Goal: Task Accomplishment & Management: Manage account settings

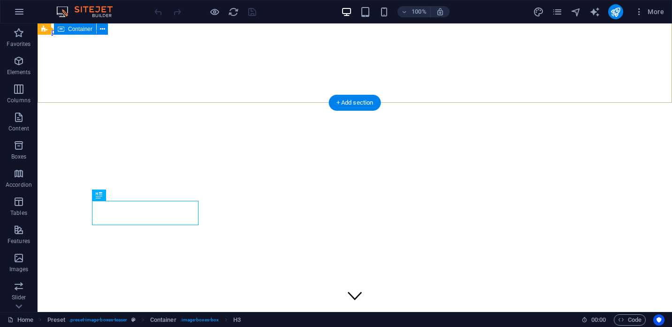
scroll to position [180, 0]
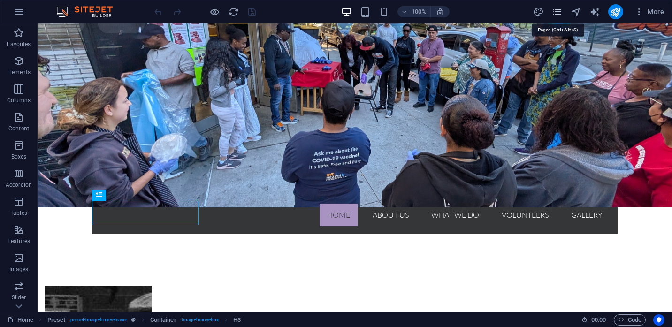
click at [557, 12] on icon "pages" at bounding box center [557, 12] width 11 height 11
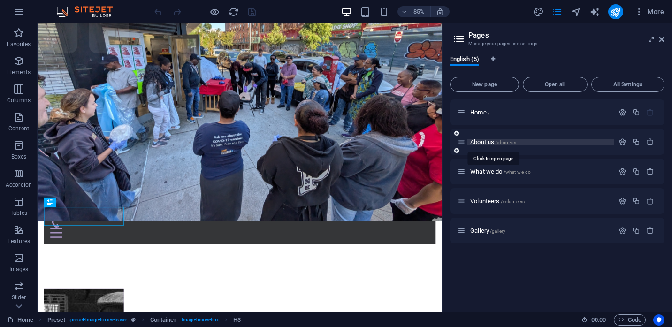
click at [486, 142] on span "About us /about-us" at bounding box center [493, 141] width 46 height 7
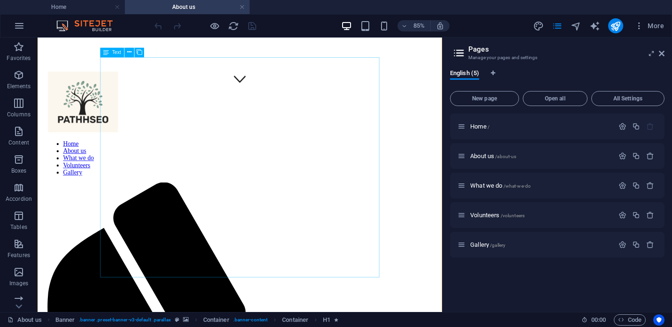
scroll to position [289, 0]
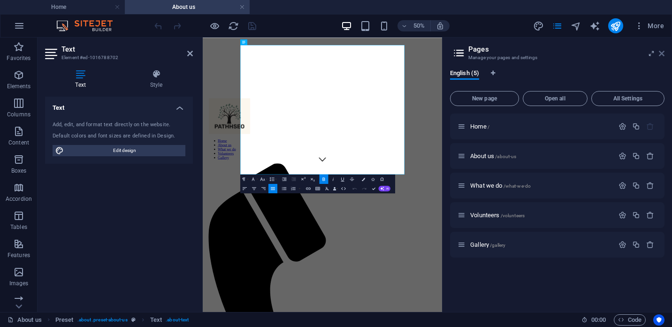
click at [664, 56] on icon at bounding box center [662, 54] width 6 height 8
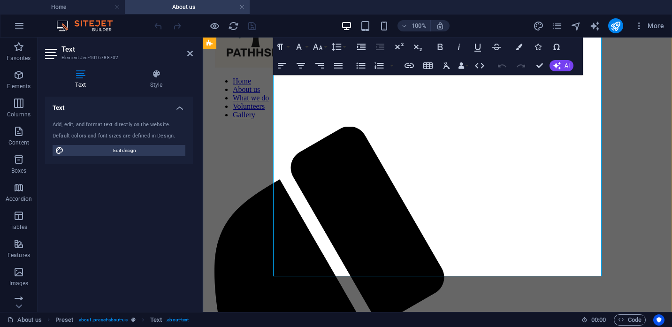
scroll to position [342, 0]
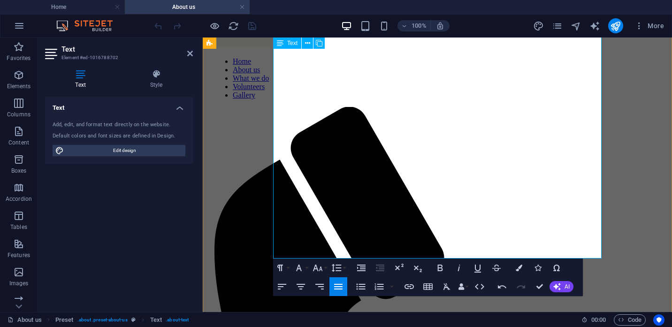
scroll to position [324, 0]
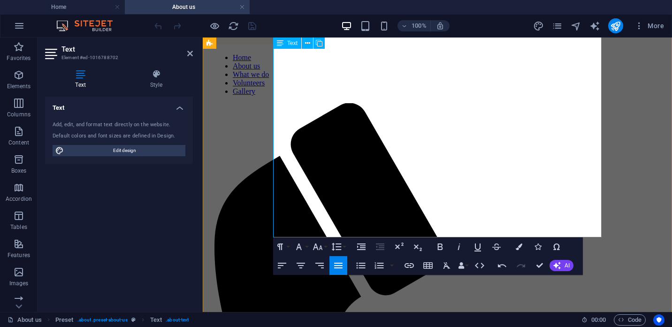
scroll to position [352, 0]
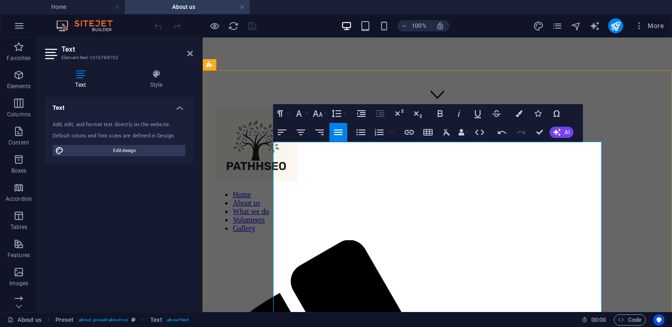
scroll to position [200, 0]
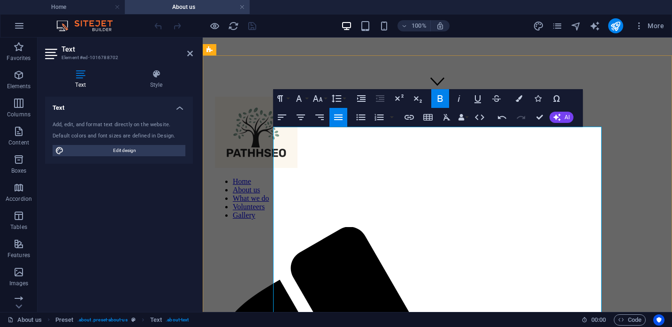
scroll to position [215, 0]
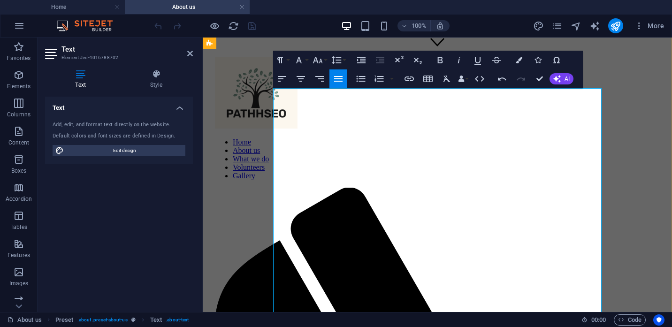
scroll to position [256, 0]
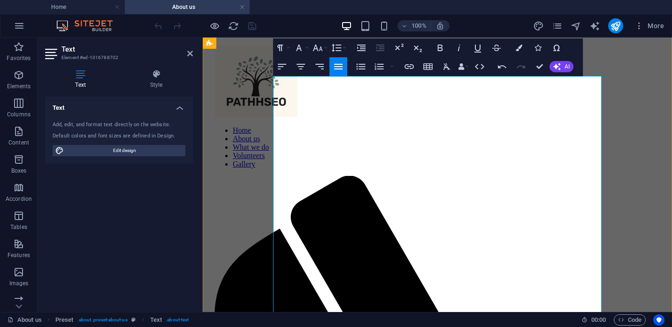
drag, startPoint x: 500, startPoint y: 284, endPoint x: 348, endPoint y: 272, distance: 153.4
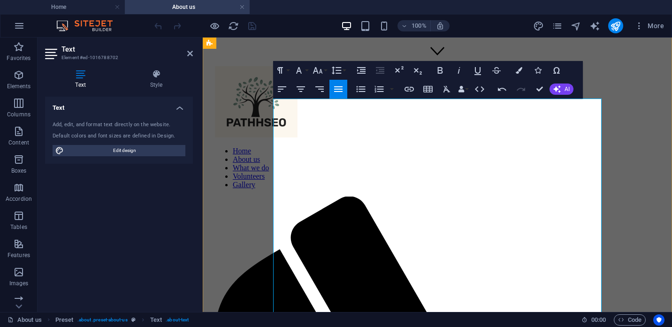
scroll to position [243, 0]
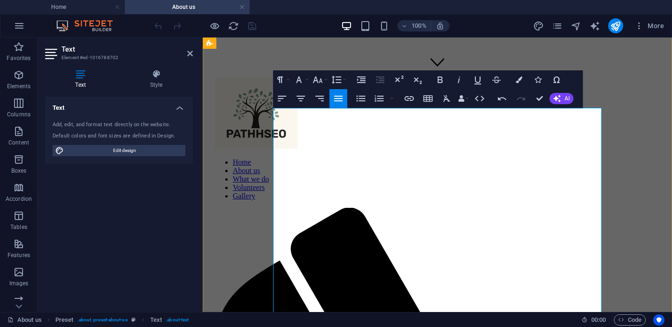
scroll to position [234, 0]
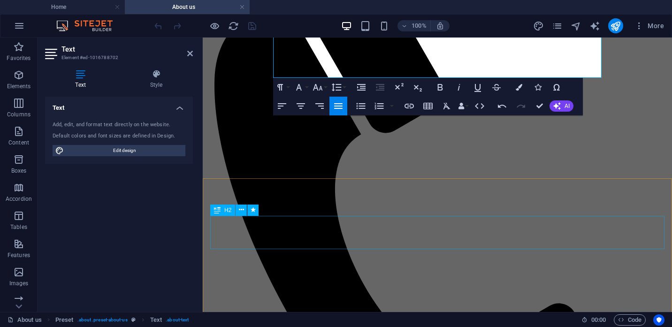
scroll to position [501, 0]
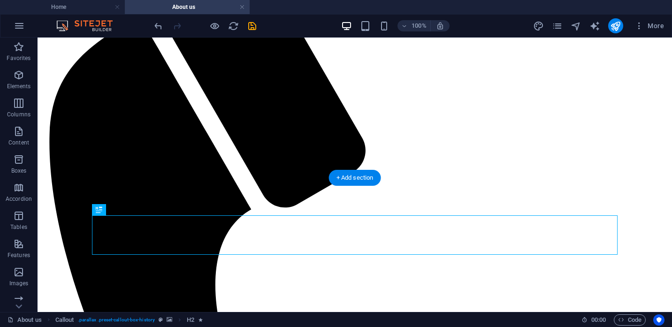
scroll to position [512, 0]
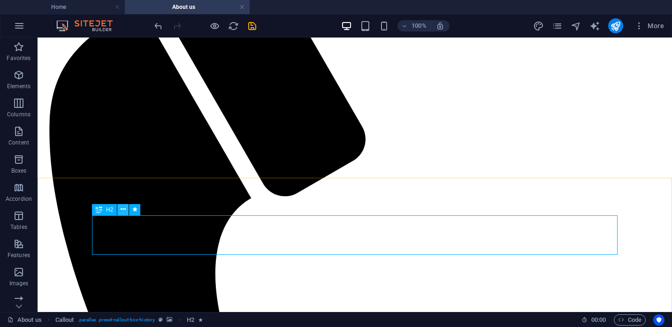
click at [126, 209] on icon at bounding box center [123, 210] width 5 height 10
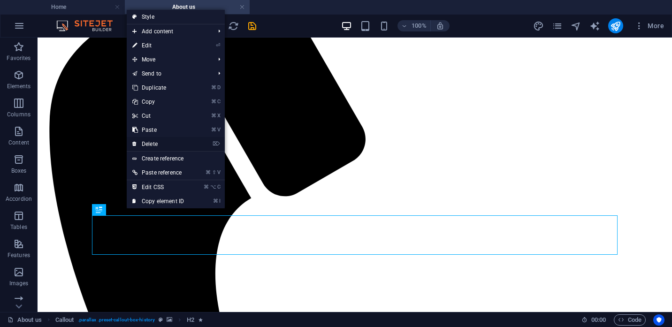
click at [147, 143] on link "⌦ Delete" at bounding box center [158, 144] width 63 height 14
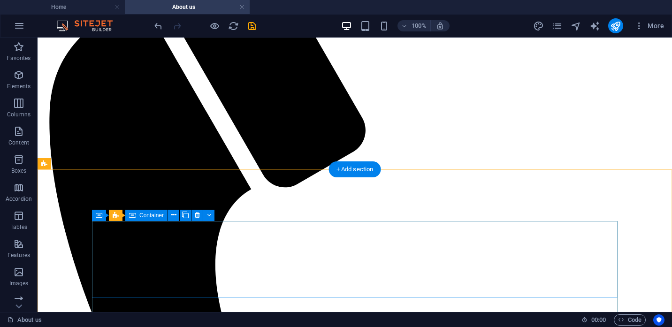
scroll to position [522, 0]
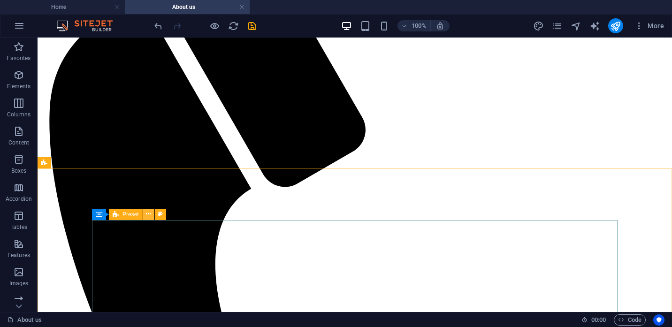
click at [149, 214] on icon at bounding box center [148, 214] width 5 height 10
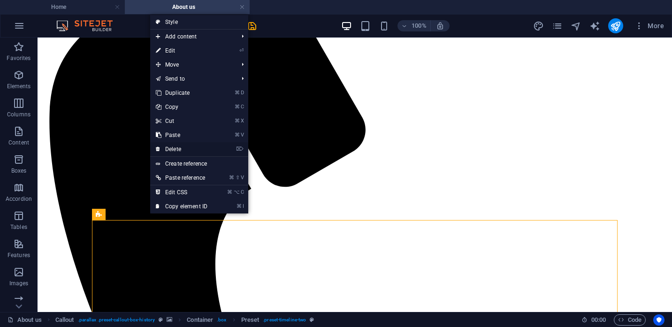
click at [168, 146] on link "⌦ Delete" at bounding box center [181, 149] width 63 height 14
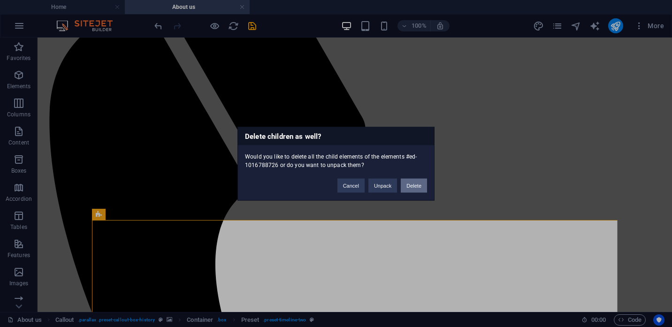
click at [417, 187] on button "Delete" at bounding box center [414, 185] width 26 height 14
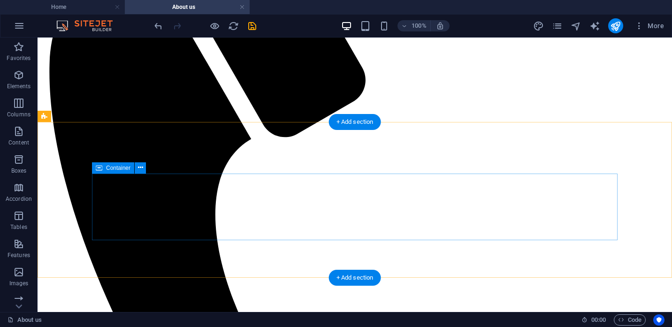
scroll to position [568, 0]
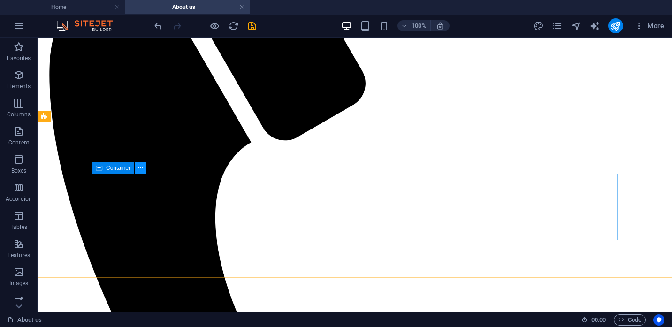
click at [139, 167] on icon at bounding box center [140, 168] width 5 height 10
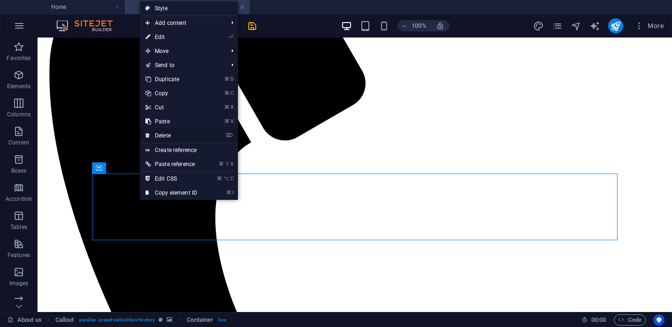
click at [161, 135] on link "⌦ Delete" at bounding box center [171, 136] width 63 height 14
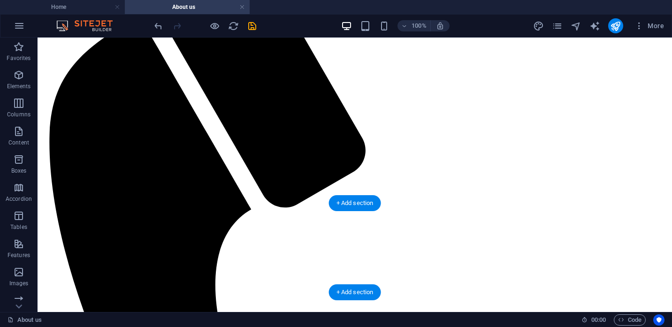
scroll to position [523, 0]
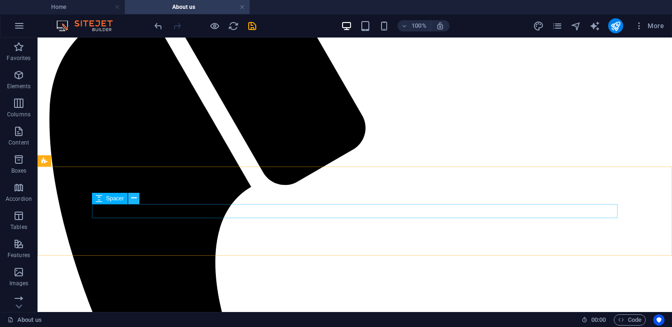
click at [134, 197] on icon at bounding box center [133, 198] width 5 height 10
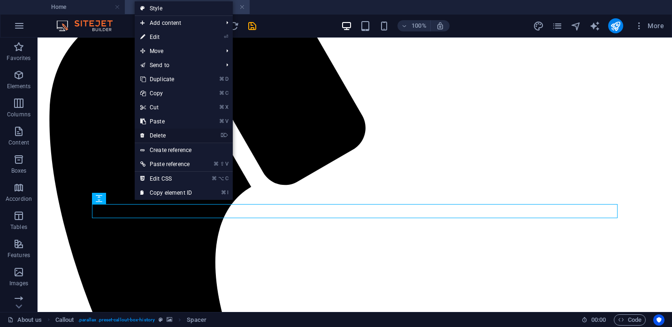
click at [157, 134] on link "⌦ Delete" at bounding box center [166, 136] width 63 height 14
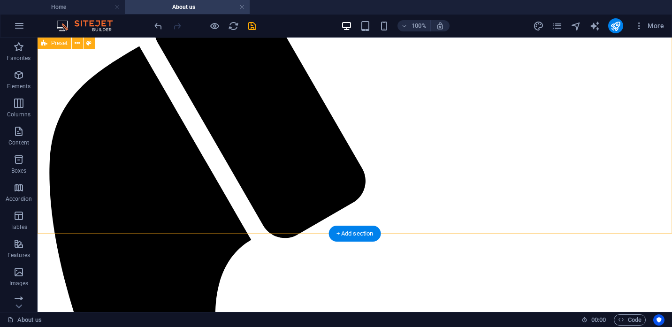
scroll to position [474, 0]
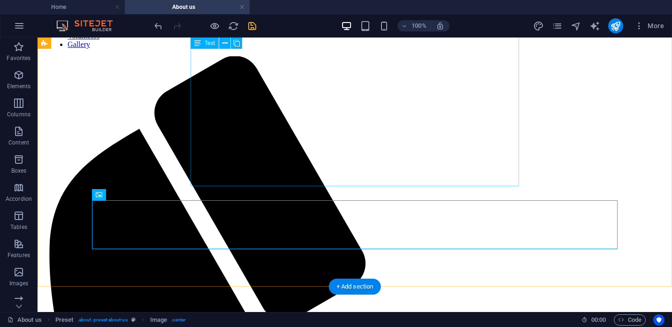
scroll to position [370, 0]
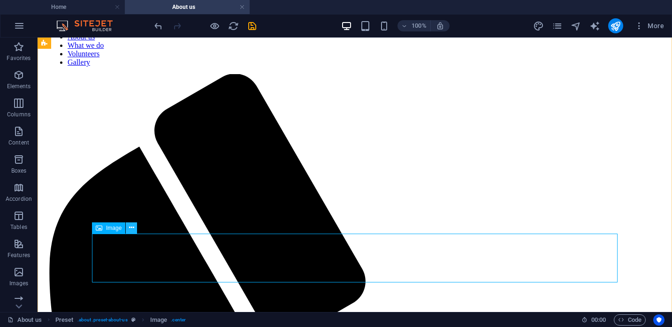
click at [130, 227] on icon at bounding box center [131, 228] width 5 height 10
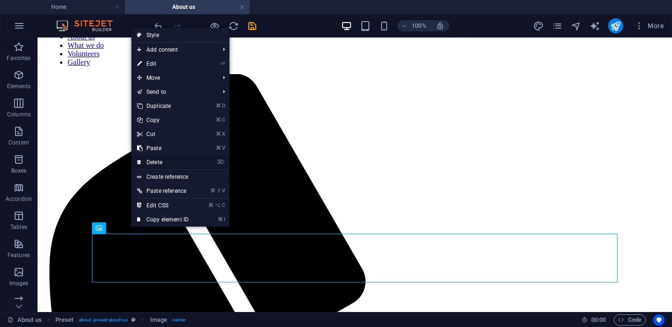
click at [153, 161] on link "⌦ Delete" at bounding box center [162, 162] width 63 height 14
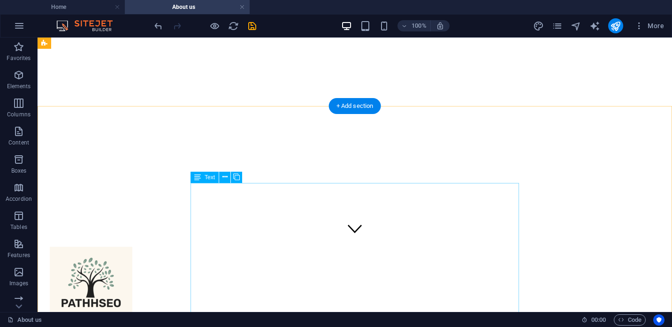
scroll to position [29, 0]
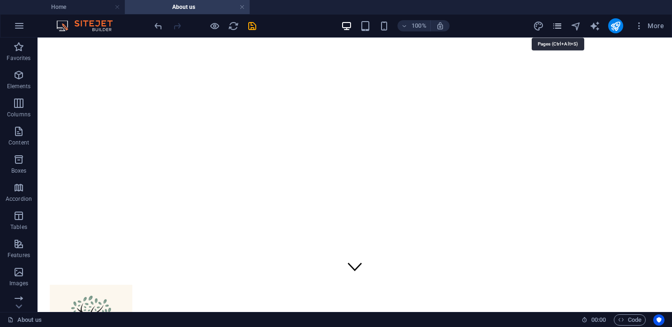
click at [561, 25] on icon "pages" at bounding box center [557, 26] width 11 height 11
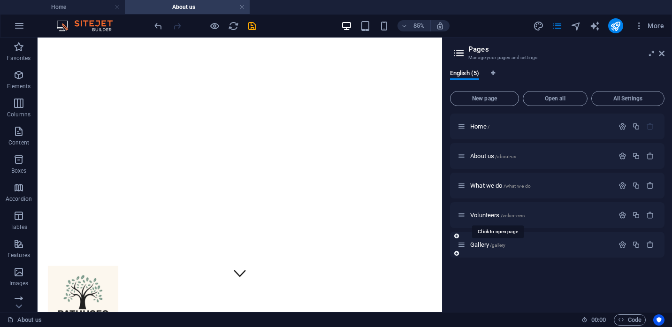
click at [480, 213] on span "Volunteers /volunteers" at bounding box center [497, 215] width 54 height 7
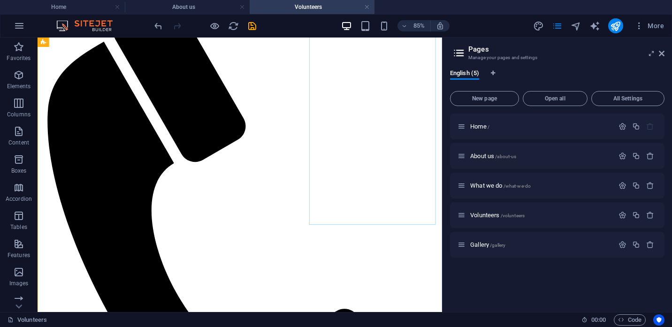
scroll to position [513, 0]
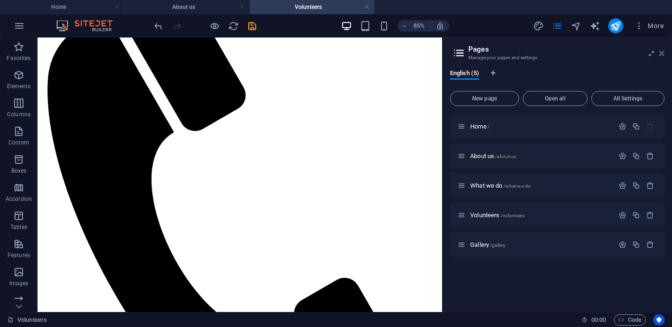
click at [661, 54] on icon at bounding box center [662, 54] width 6 height 8
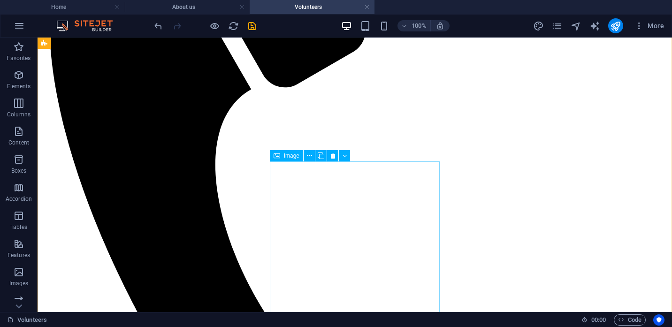
scroll to position [609, 0]
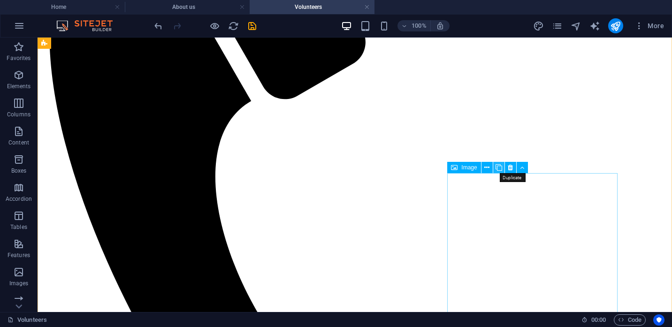
click at [500, 167] on icon at bounding box center [498, 168] width 7 height 10
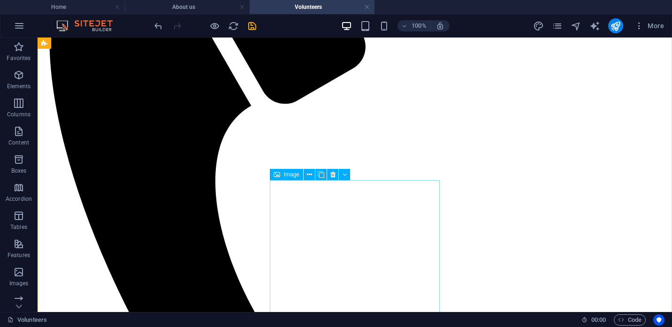
scroll to position [599, 0]
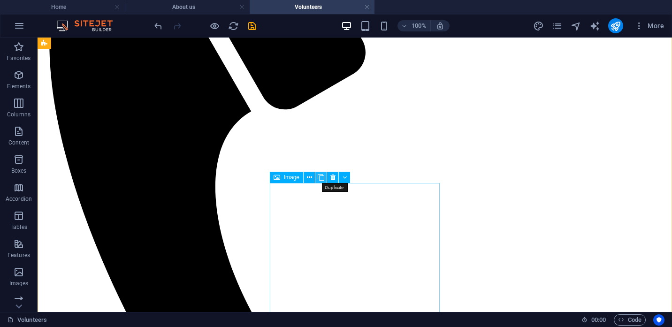
click at [322, 180] on icon at bounding box center [321, 178] width 7 height 10
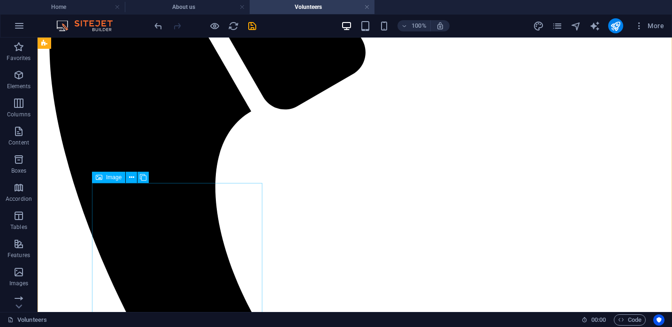
click at [142, 178] on icon at bounding box center [143, 178] width 7 height 10
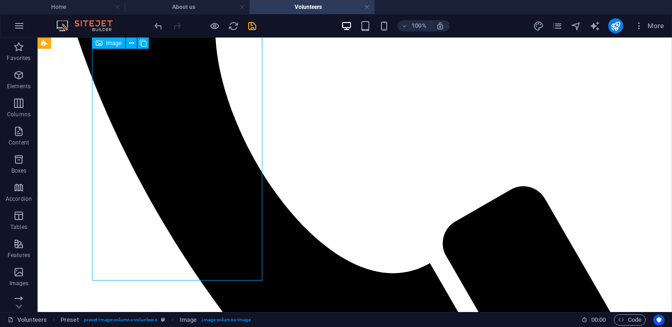
scroll to position [755, 0]
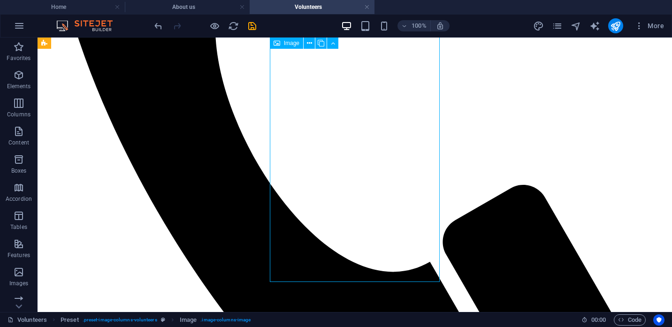
select select "%"
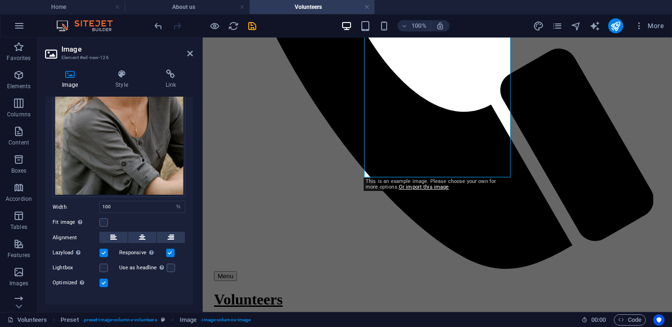
scroll to position [135, 0]
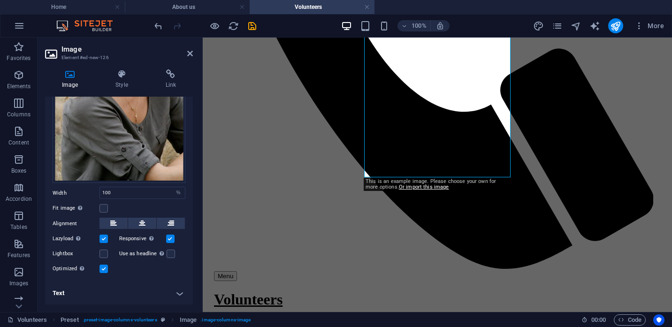
click at [62, 292] on h4 "Text" at bounding box center [119, 293] width 148 height 23
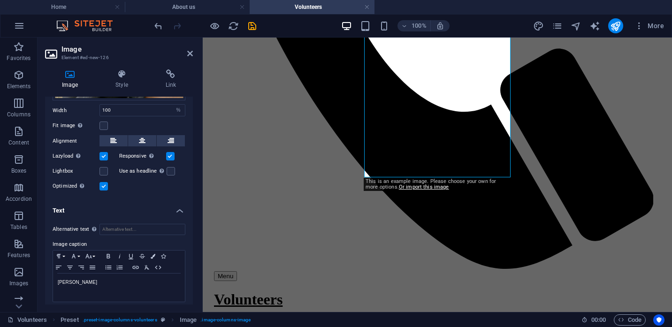
scroll to position [223, 0]
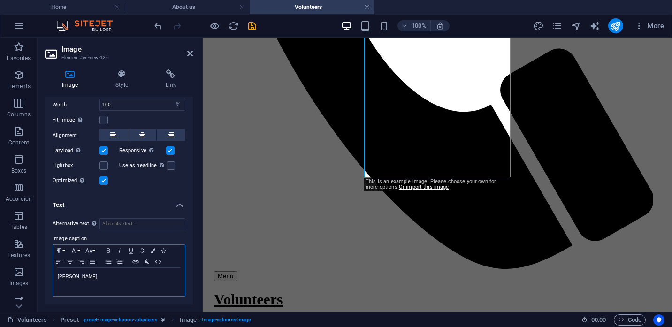
click at [77, 277] on p "[PERSON_NAME]" at bounding box center [119, 277] width 122 height 8
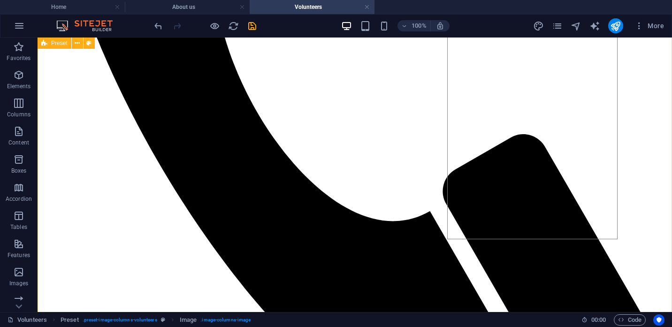
scroll to position [820, 0]
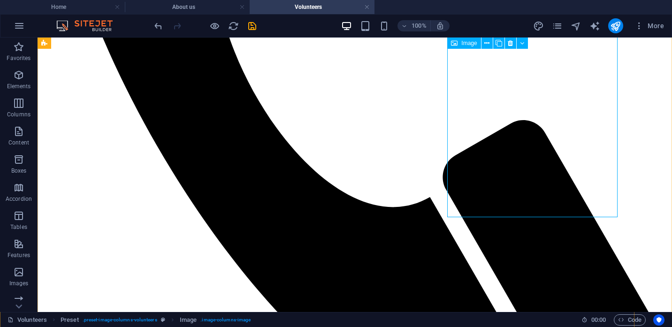
scroll to position [709, 0]
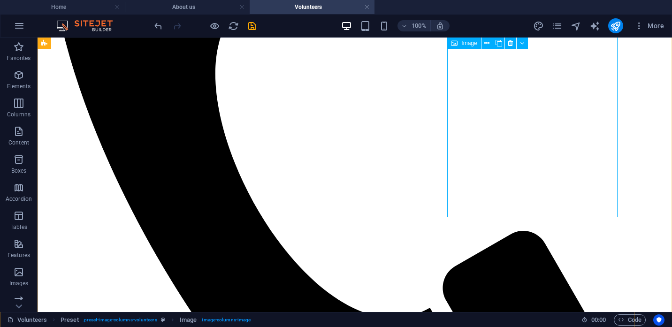
select select "%"
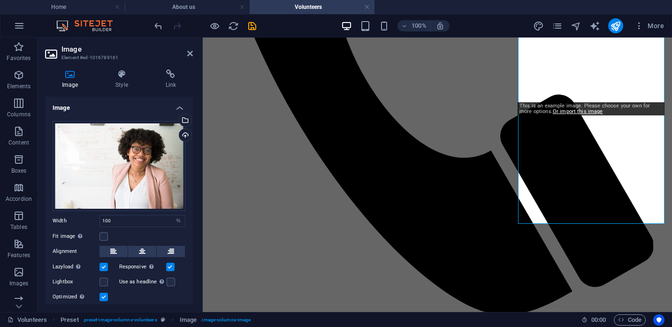
scroll to position [28, 0]
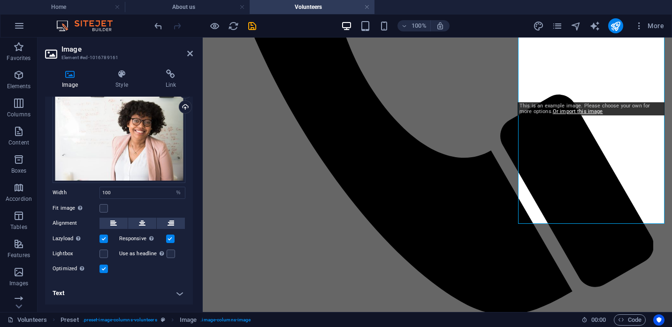
click at [73, 294] on h4 "Text" at bounding box center [119, 293] width 148 height 23
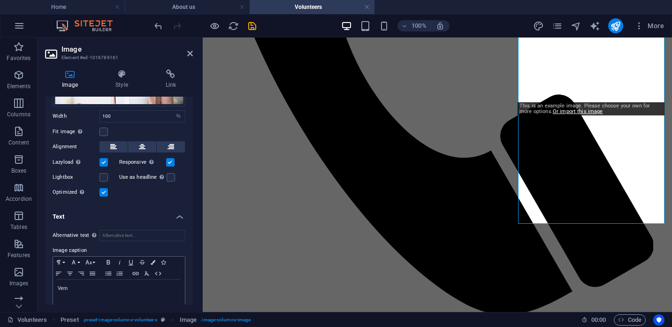
scroll to position [116, 0]
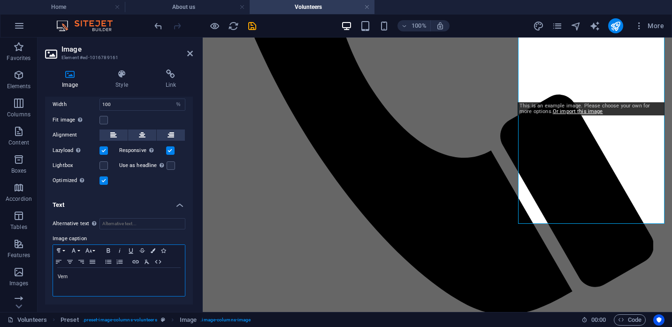
click at [76, 279] on p "Vern" at bounding box center [119, 277] width 122 height 8
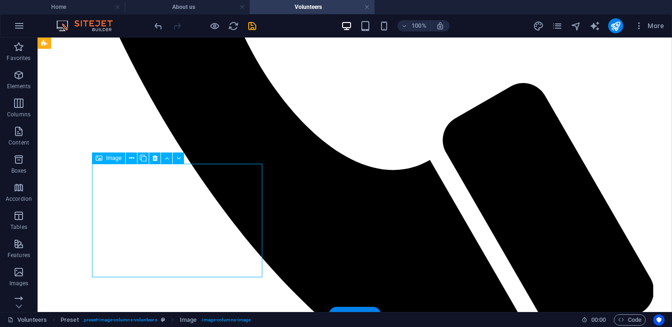
scroll to position [881, 0]
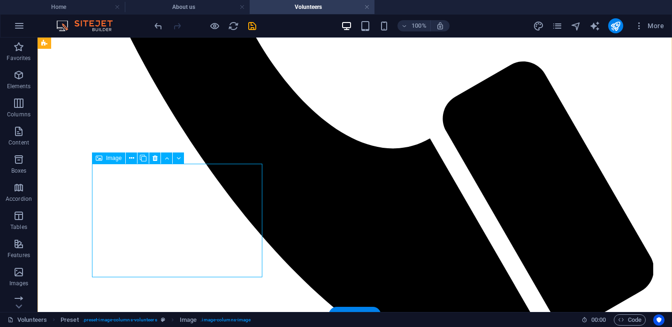
select select "%"
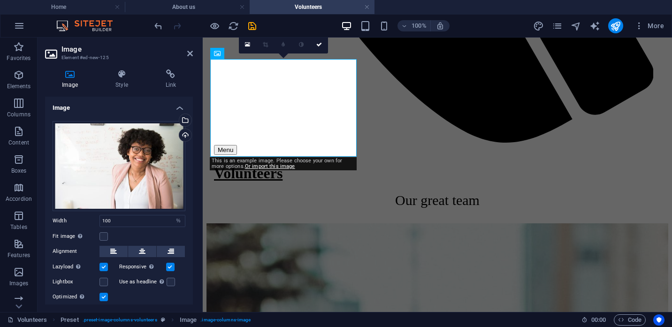
scroll to position [28, 0]
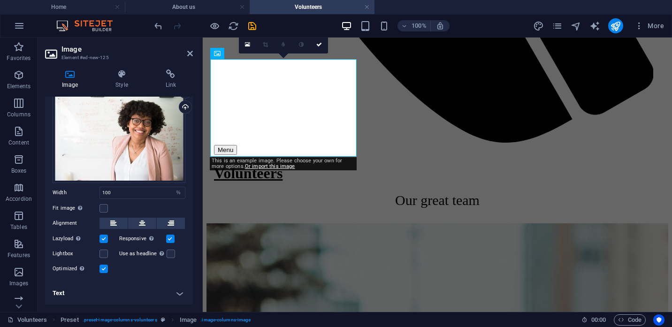
click at [81, 289] on h4 "Text" at bounding box center [119, 293] width 148 height 23
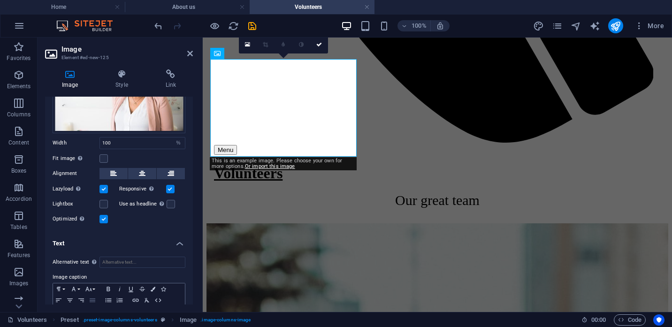
scroll to position [116, 0]
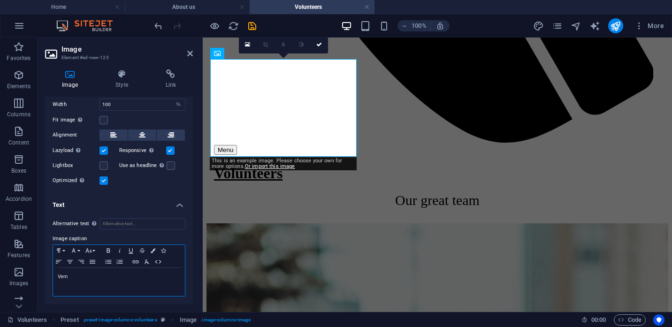
click at [79, 274] on p "Vern" at bounding box center [119, 277] width 122 height 8
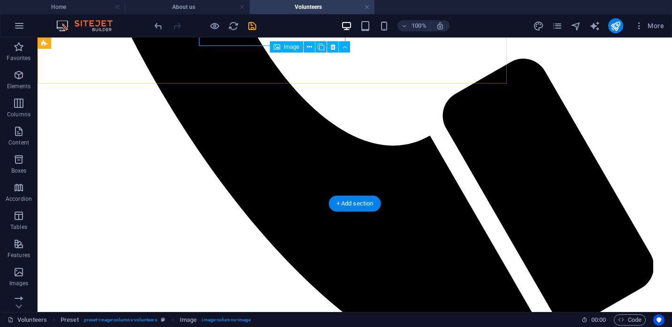
scroll to position [992, 0]
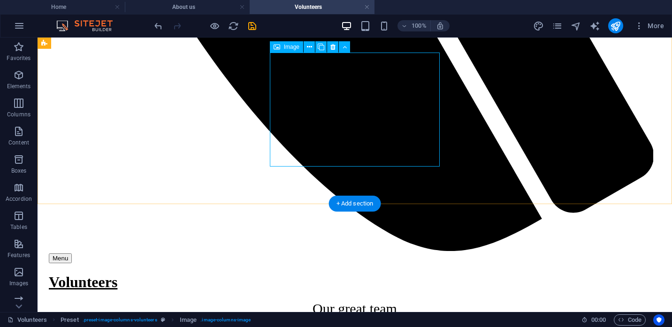
scroll to position [881, 0]
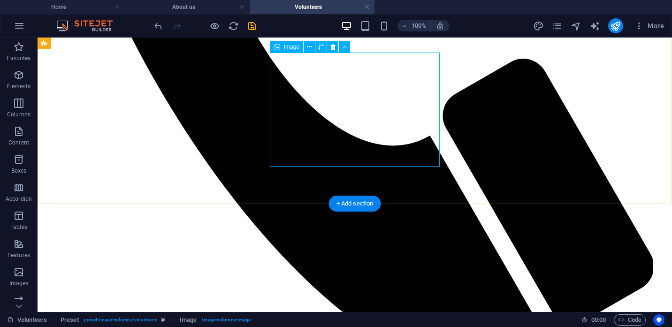
select select "%"
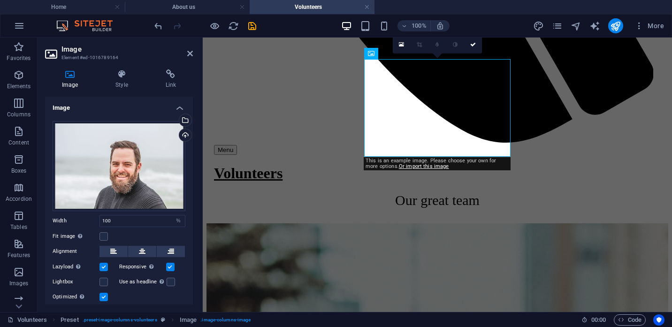
scroll to position [28, 0]
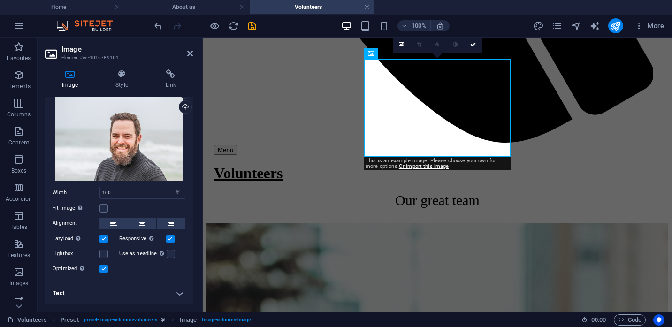
click at [67, 293] on h4 "Text" at bounding box center [119, 293] width 148 height 23
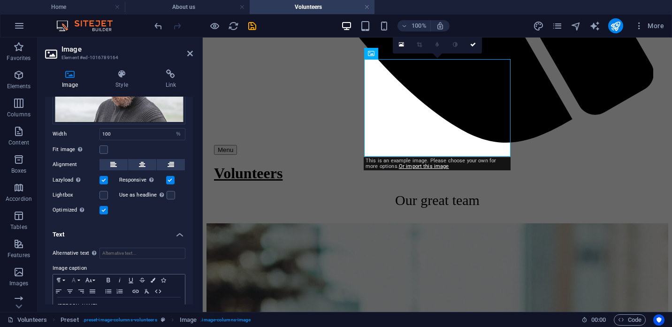
scroll to position [91, 0]
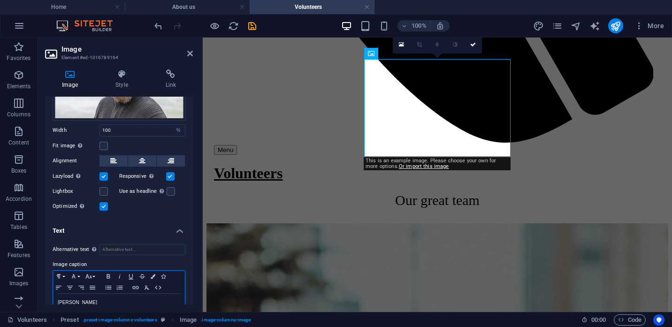
click at [80, 301] on p "[PERSON_NAME]" at bounding box center [119, 302] width 122 height 8
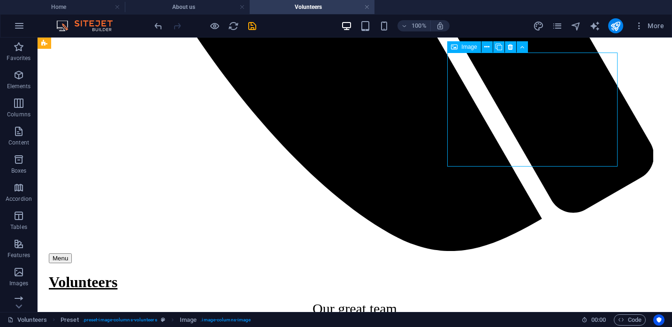
select select "%"
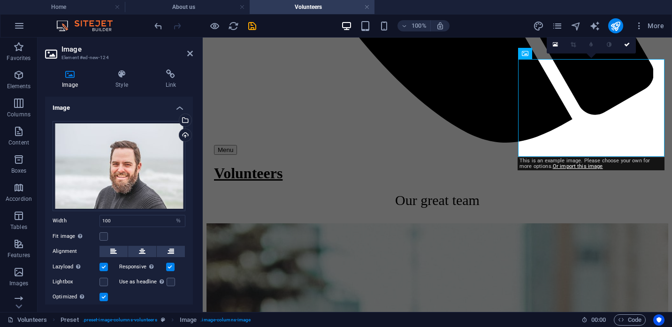
scroll to position [28, 0]
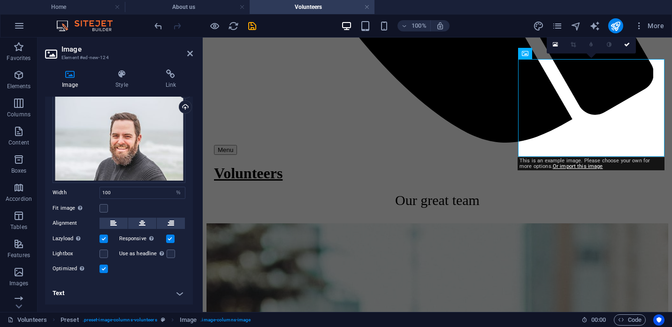
click at [69, 287] on h4 "Text" at bounding box center [119, 293] width 148 height 23
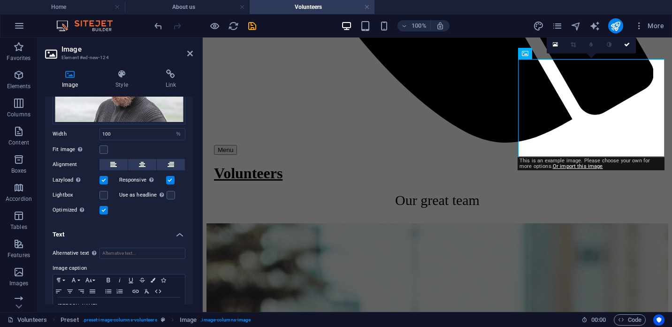
scroll to position [91, 0]
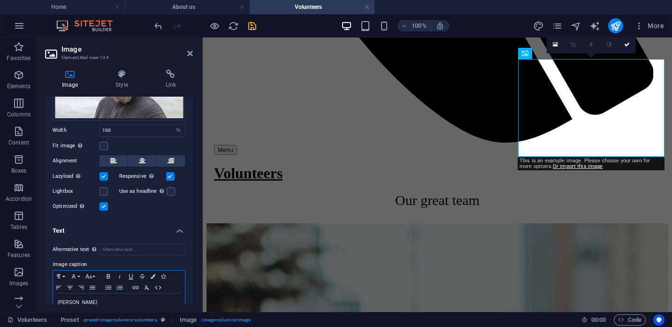
click at [81, 303] on p "[PERSON_NAME]" at bounding box center [119, 302] width 122 height 8
click at [193, 261] on div "Image Style Link Image Drag files here, click to choose files or select files f…" at bounding box center [119, 187] width 163 height 250
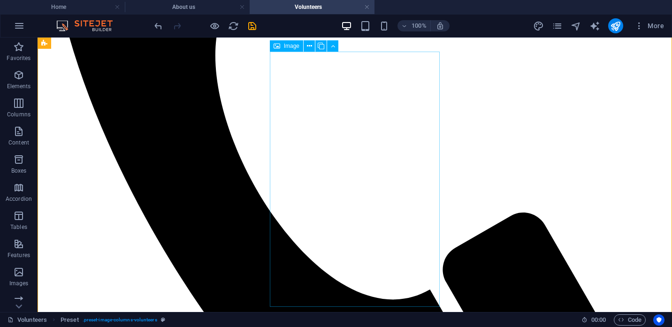
scroll to position [729, 0]
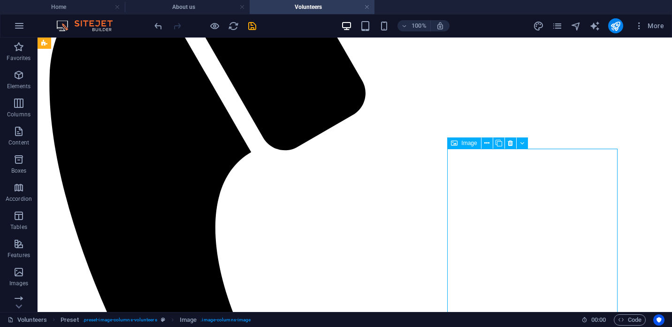
select select "%"
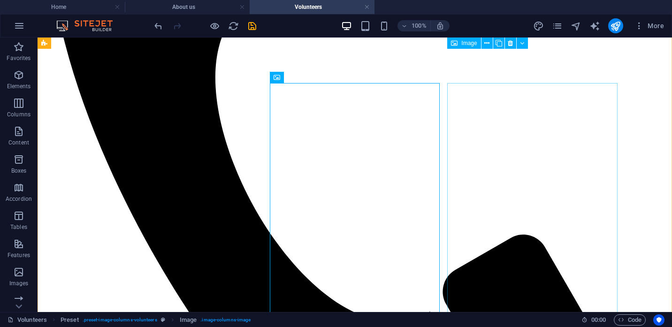
scroll to position [697, 0]
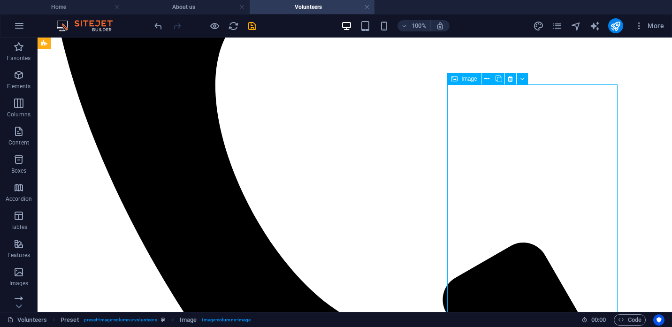
select select "%"
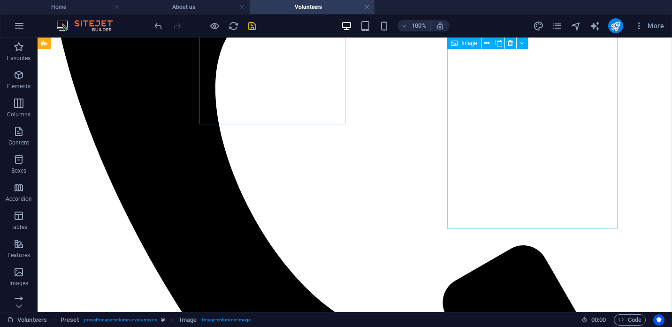
scroll to position [809, 0]
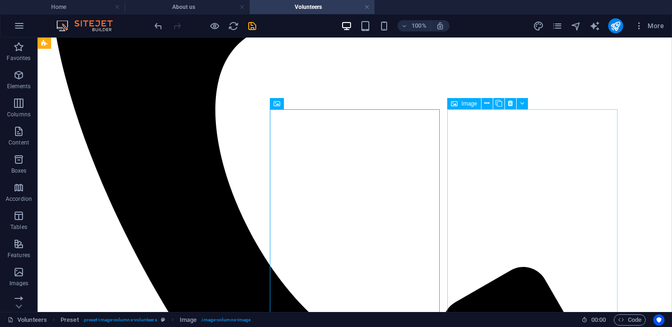
select select "%"
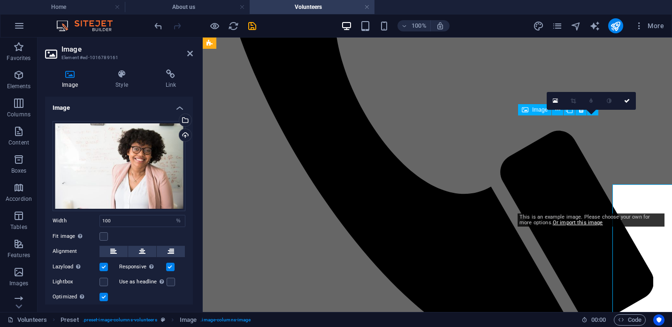
scroll to position [598, 0]
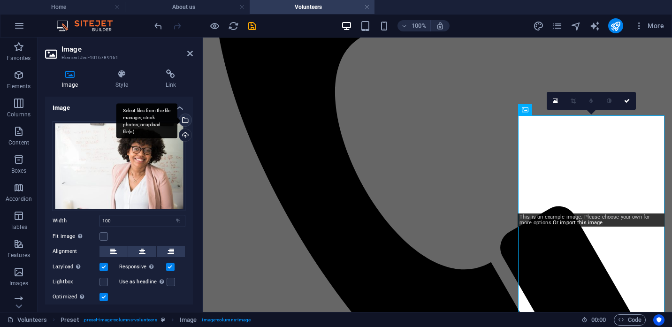
click at [177, 121] on div "Select files from the file manager, stock photos, or upload file(s)" at bounding box center [146, 120] width 61 height 35
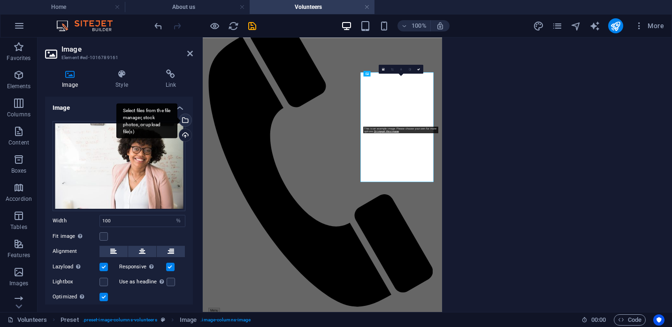
scroll to position [607, 0]
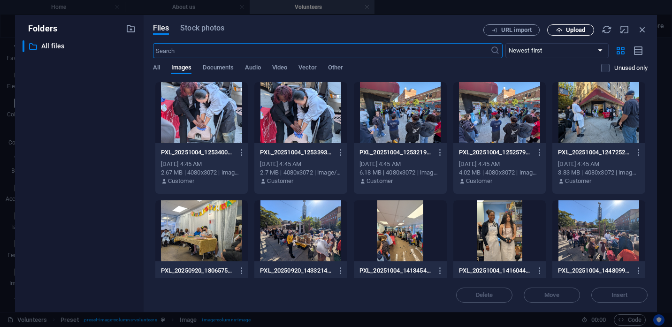
click at [567, 31] on span "Upload" at bounding box center [575, 30] width 19 height 6
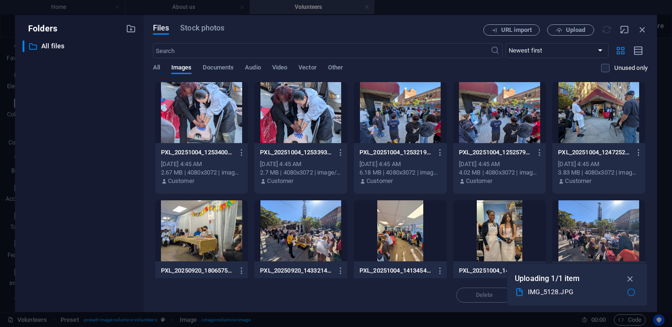
scroll to position [598, 0]
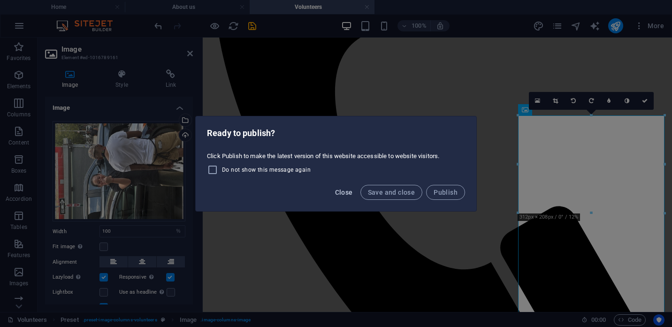
click at [341, 192] on span "Close" at bounding box center [344, 193] width 18 height 8
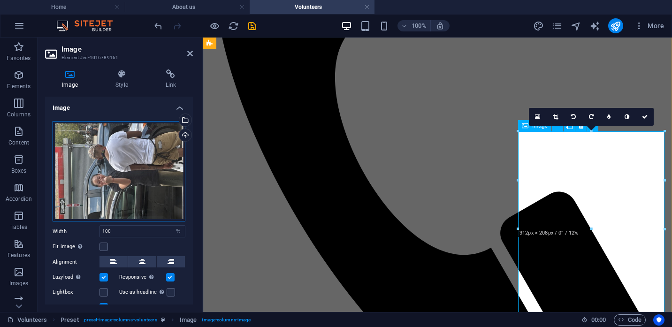
scroll to position [568, 0]
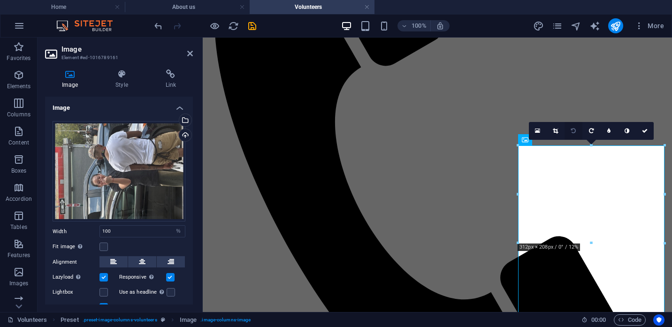
click at [574, 132] on icon at bounding box center [573, 131] width 5 height 6
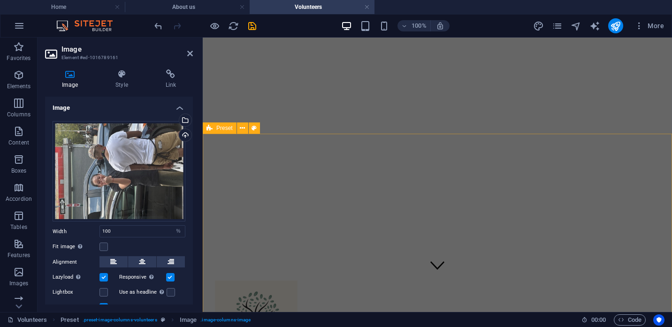
scroll to position [0, 0]
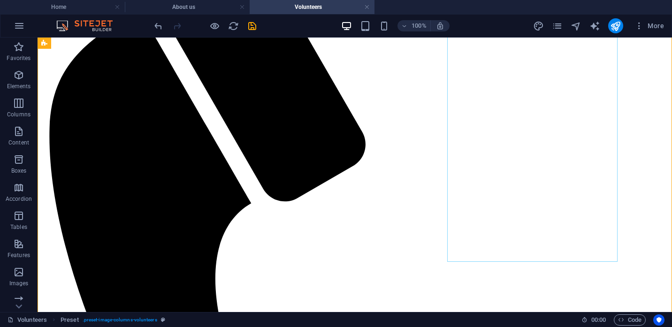
scroll to position [513, 0]
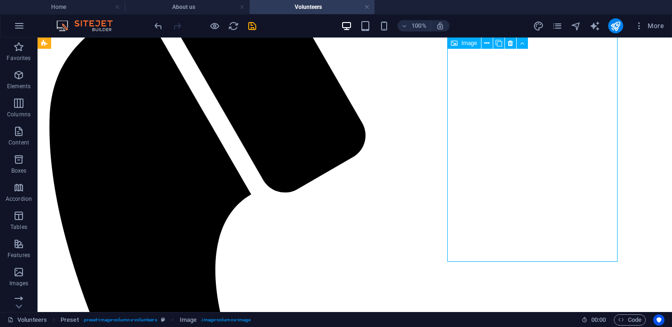
select select "%"
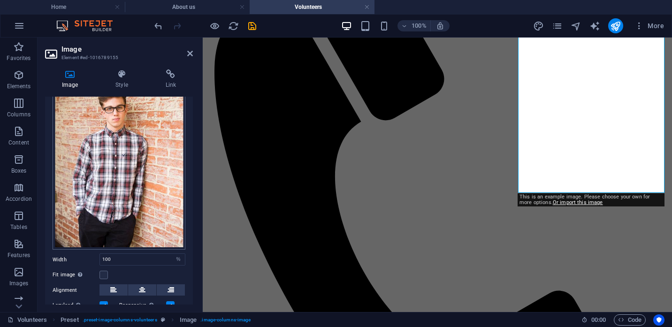
scroll to position [0, 0]
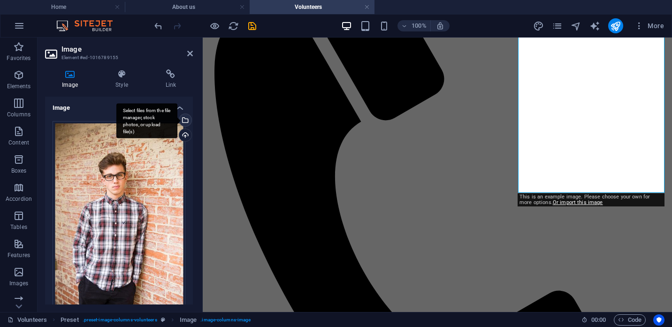
click at [177, 122] on div "Select files from the file manager, stock photos, or upload file(s)" at bounding box center [146, 120] width 61 height 35
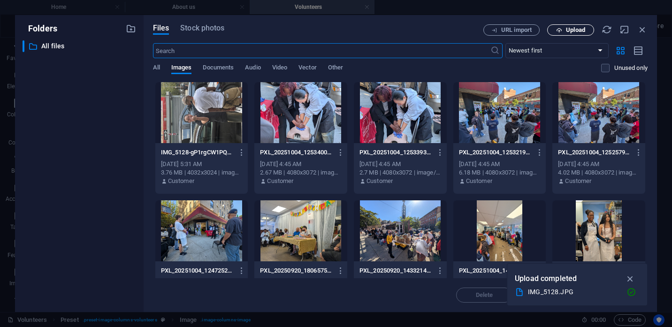
click at [574, 32] on span "Upload" at bounding box center [575, 30] width 19 height 6
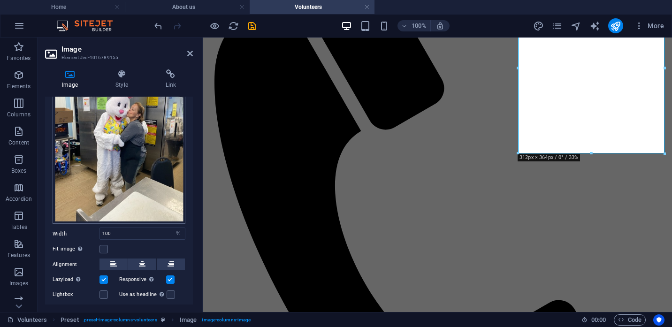
scroll to position [114, 0]
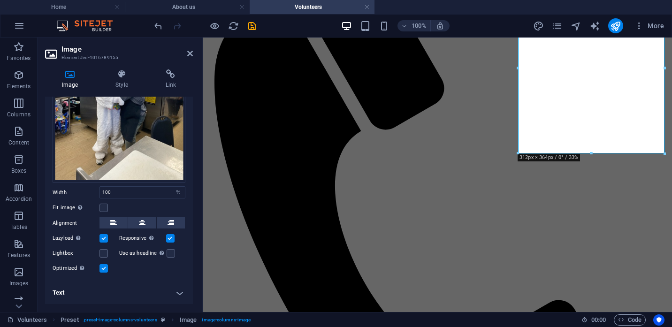
click at [111, 295] on h4 "Text" at bounding box center [119, 292] width 148 height 23
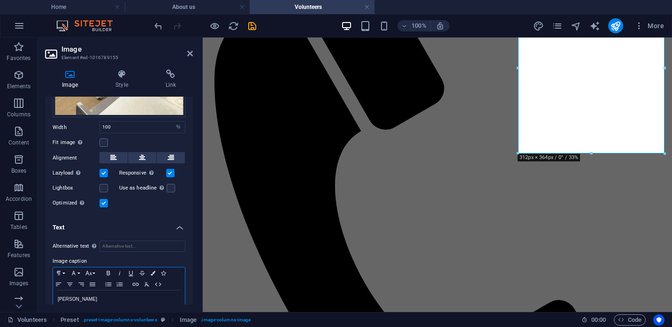
click at [94, 304] on div "[PERSON_NAME]" at bounding box center [119, 304] width 132 height 28
click at [190, 53] on icon at bounding box center [190, 54] width 6 height 8
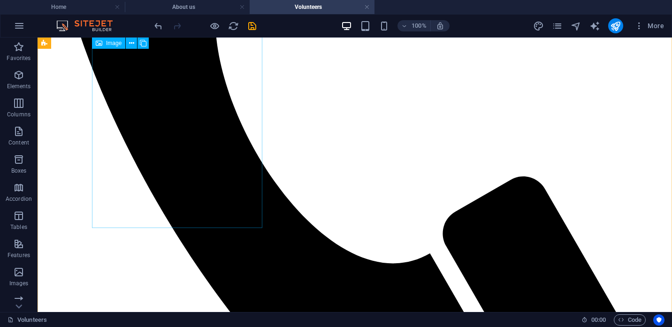
scroll to position [727, 0]
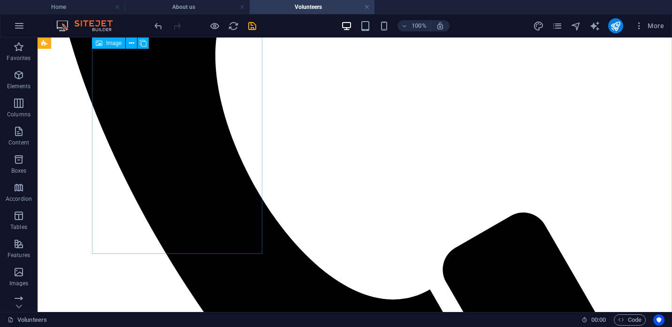
select select "%"
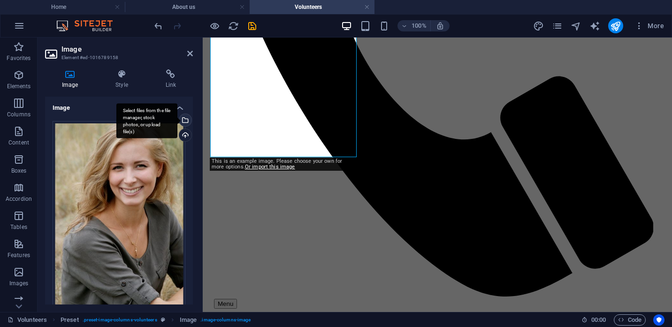
click at [177, 121] on div "Select files from the file manager, stock photos, or upload file(s)" at bounding box center [146, 120] width 61 height 35
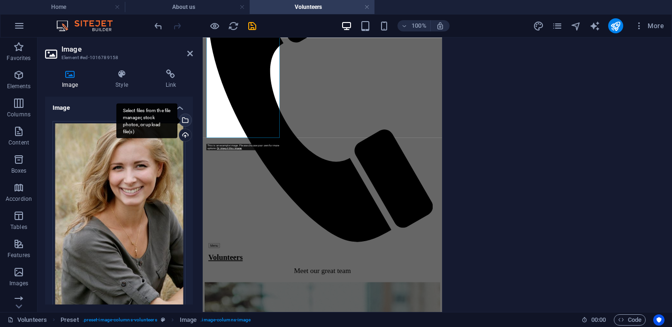
scroll to position [647, 0]
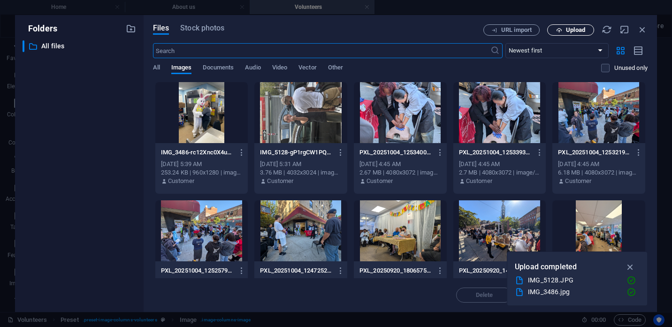
click at [561, 29] on icon "button" at bounding box center [559, 30] width 6 height 6
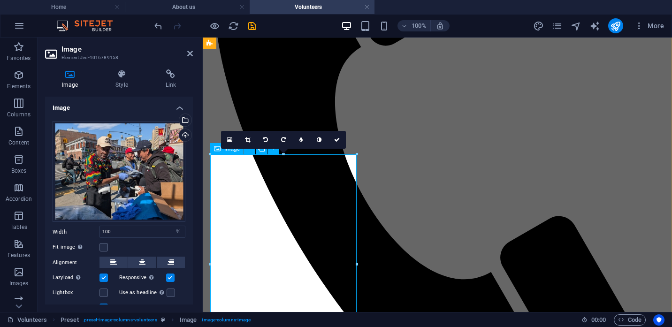
scroll to position [633, 0]
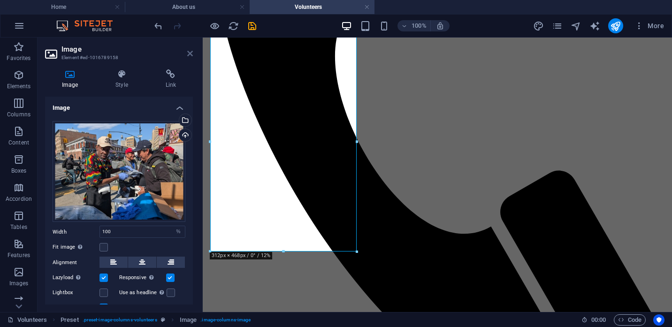
click at [190, 54] on icon at bounding box center [190, 54] width 6 height 8
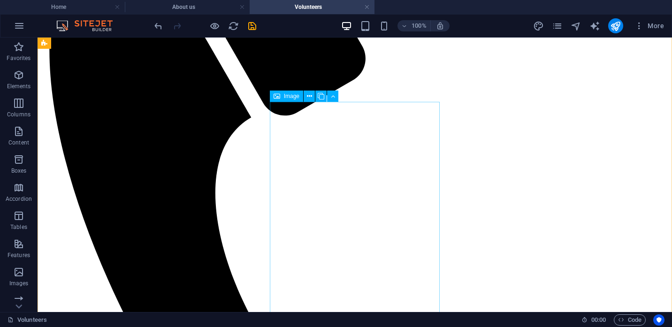
scroll to position [577, 0]
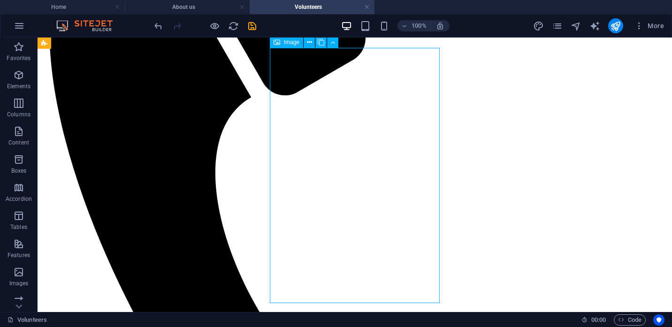
select select "%"
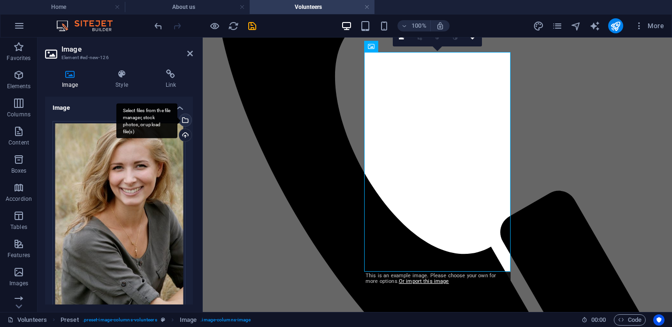
click at [184, 120] on div "Select files from the file manager, stock photos, or upload file(s)" at bounding box center [184, 121] width 14 height 14
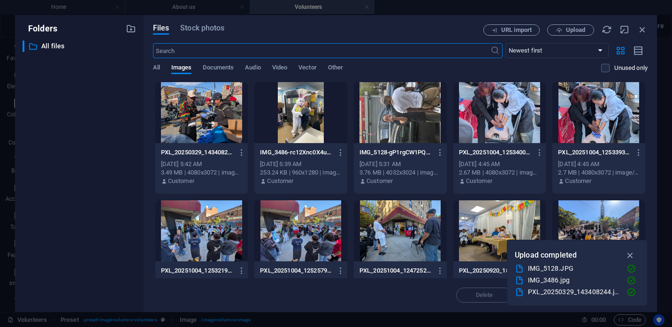
scroll to position [621, 0]
click at [519, 33] on span "URL import" at bounding box center [516, 30] width 30 height 6
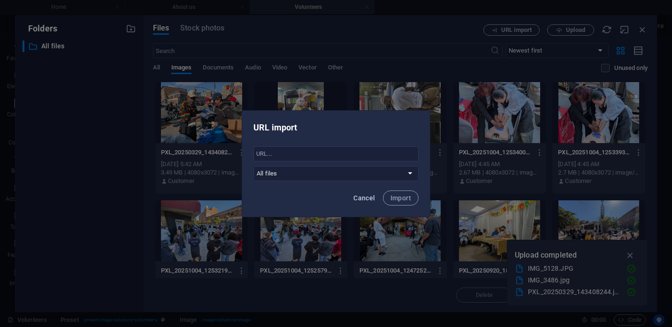
click at [365, 195] on span "Cancel" at bounding box center [364, 198] width 22 height 8
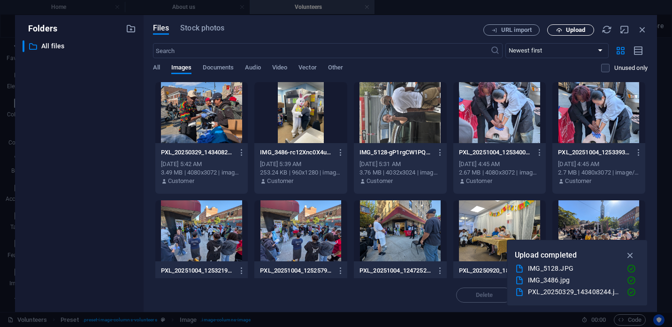
click at [566, 29] on span "Upload" at bounding box center [570, 30] width 38 height 6
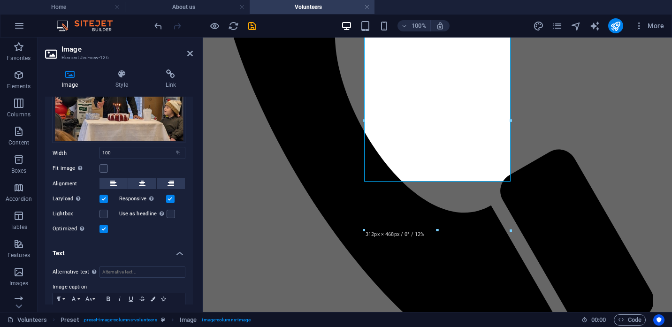
scroll to position [127, 0]
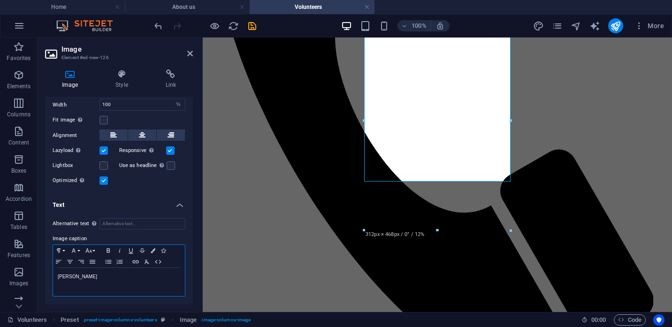
click at [76, 280] on p "[PERSON_NAME]" at bounding box center [119, 277] width 122 height 8
click at [186, 46] on h2 "Image" at bounding box center [126, 49] width 131 height 8
click at [186, 55] on header "Image Element #ed-new-126" at bounding box center [119, 50] width 148 height 24
click at [187, 55] on icon at bounding box center [190, 54] width 6 height 8
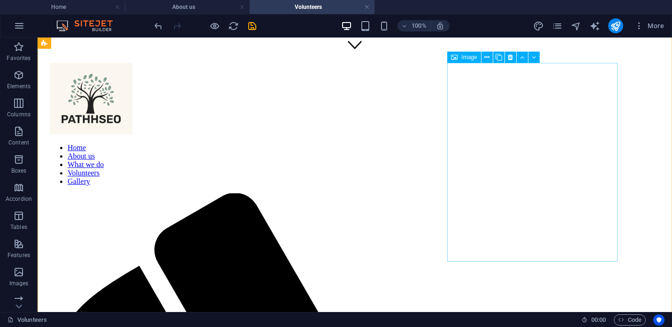
scroll to position [252, 0]
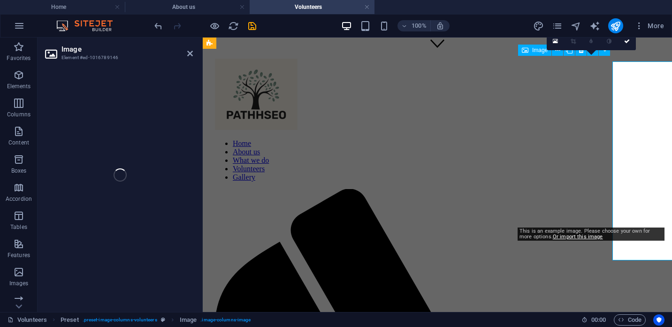
select select "%"
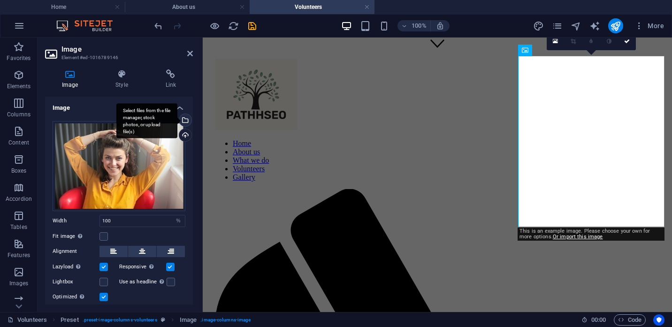
click at [184, 120] on div "Select files from the file manager, stock photos, or upload file(s)" at bounding box center [184, 121] width 14 height 14
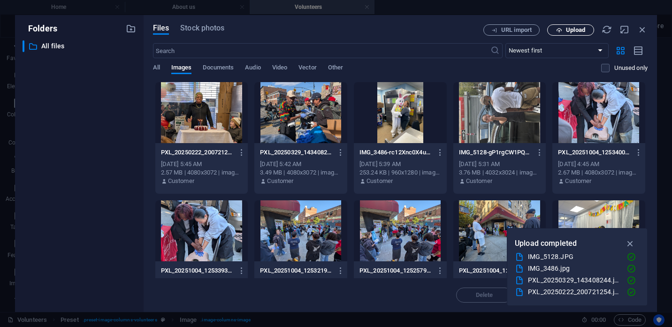
click at [566, 32] on span "Upload" at bounding box center [575, 30] width 19 height 6
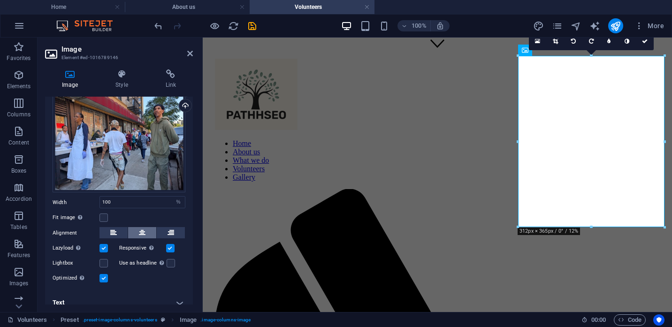
scroll to position [39, 0]
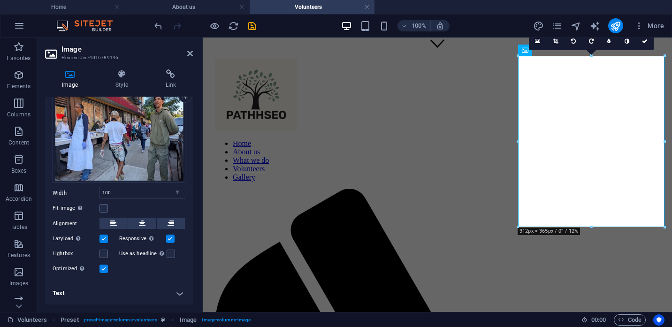
click at [72, 296] on h4 "Text" at bounding box center [119, 293] width 148 height 23
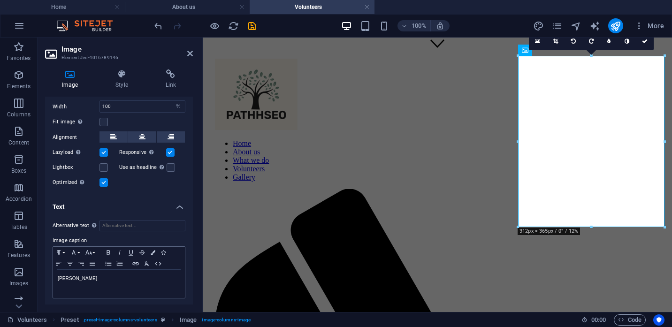
scroll to position [127, 0]
click at [80, 277] on p "[PERSON_NAME]" at bounding box center [119, 277] width 122 height 8
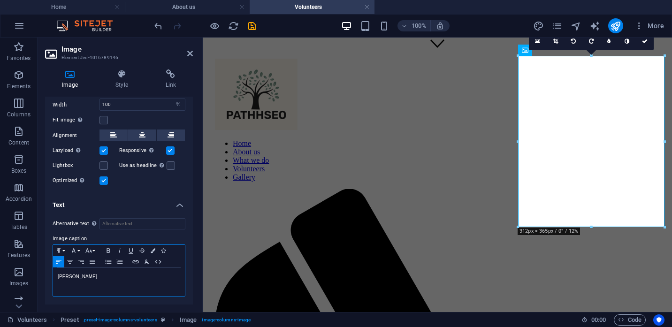
click at [80, 277] on p "[PERSON_NAME]" at bounding box center [119, 277] width 122 height 8
click at [190, 53] on icon at bounding box center [190, 54] width 6 height 8
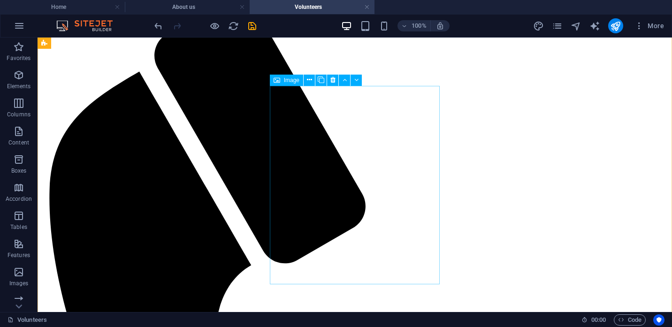
scroll to position [471, 0]
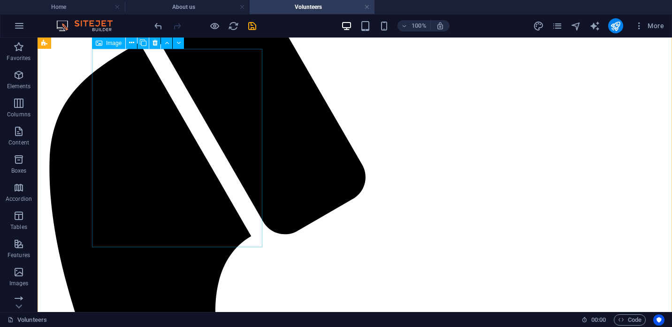
select select "%"
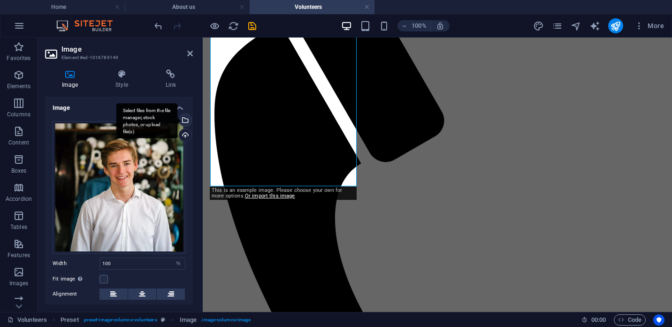
click at [177, 121] on div "Select files from the file manager, stock photos, or upload file(s)" at bounding box center [146, 120] width 61 height 35
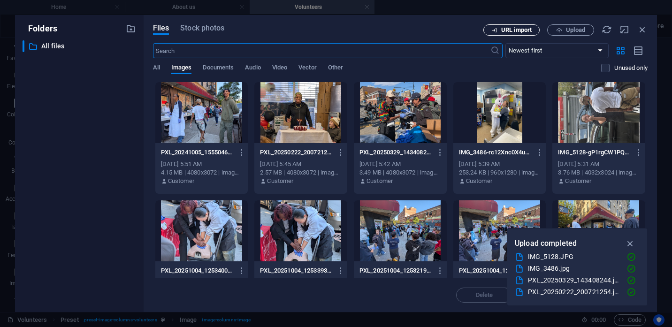
click at [506, 31] on span "URL import" at bounding box center [516, 30] width 30 height 6
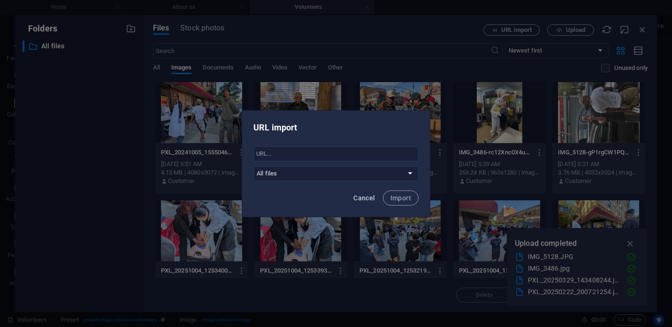
click at [367, 194] on span "Cancel" at bounding box center [364, 198] width 22 height 8
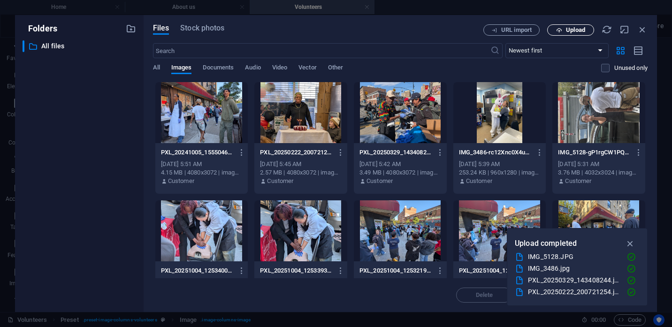
click at [565, 34] on button "Upload" at bounding box center [570, 29] width 47 height 11
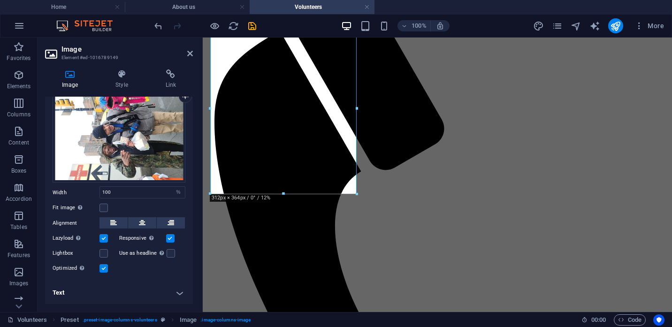
scroll to position [463, 0]
click at [71, 293] on h4 "Text" at bounding box center [119, 292] width 148 height 23
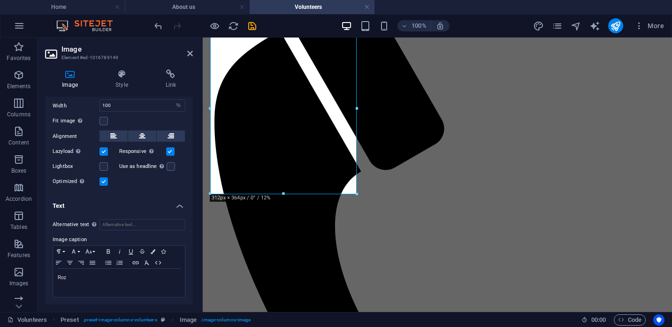
scroll to position [127, 0]
click at [80, 280] on p "Roz" at bounding box center [119, 276] width 122 height 8
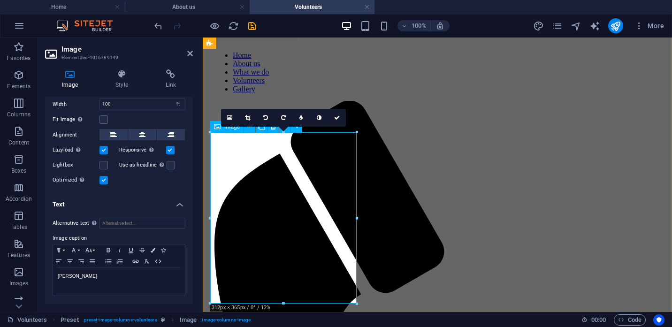
scroll to position [333, 0]
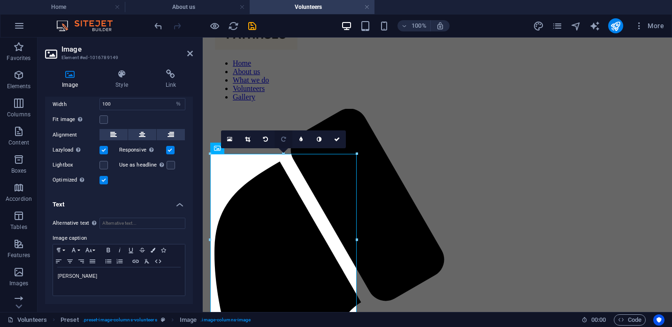
click at [280, 140] on link at bounding box center [283, 139] width 18 height 18
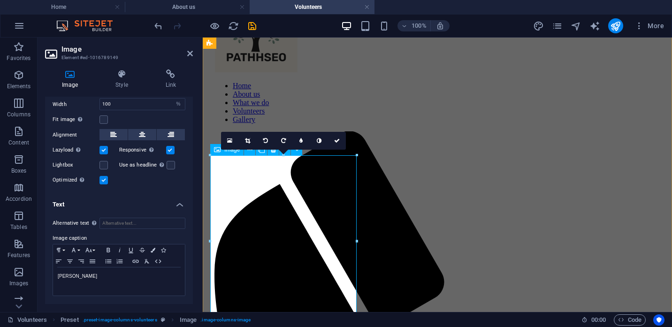
scroll to position [290, 0]
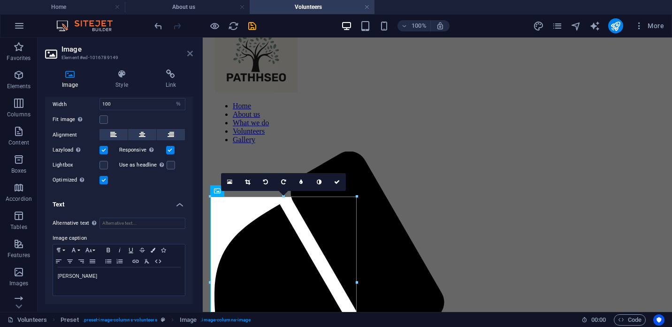
click at [188, 53] on icon at bounding box center [190, 54] width 6 height 8
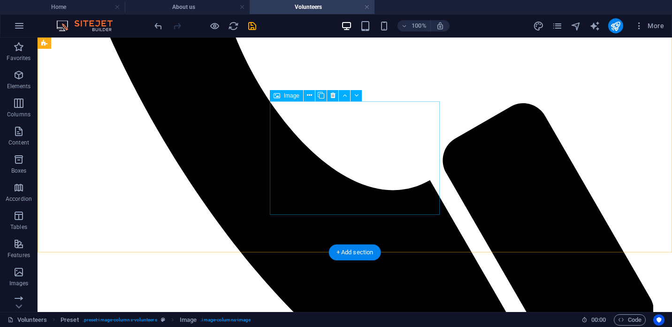
scroll to position [859, 0]
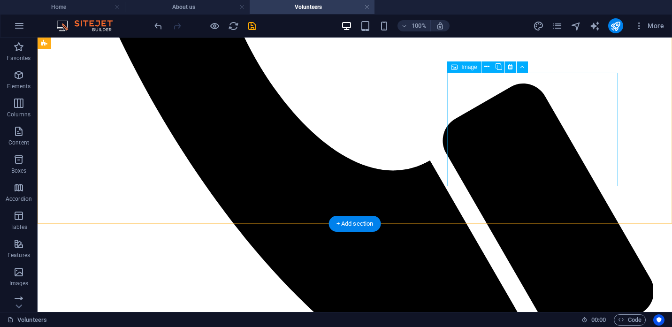
select select "%"
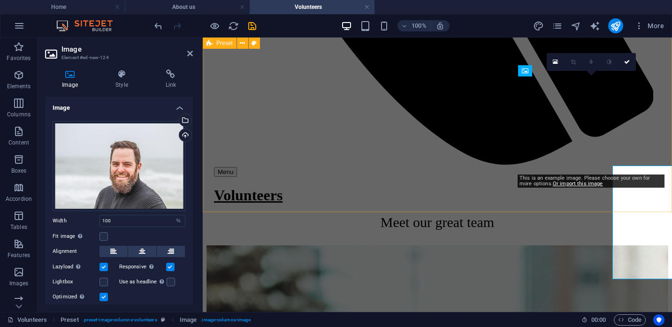
scroll to position [766, 0]
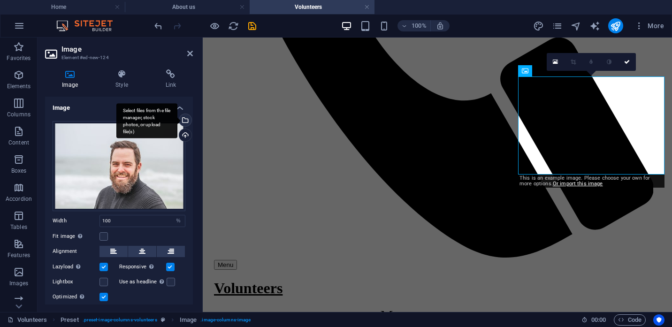
click at [177, 121] on div "Select files from the file manager, stock photos, or upload file(s)" at bounding box center [146, 120] width 61 height 35
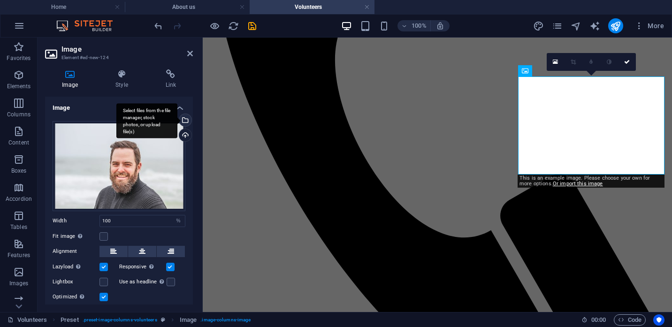
scroll to position [598, 0]
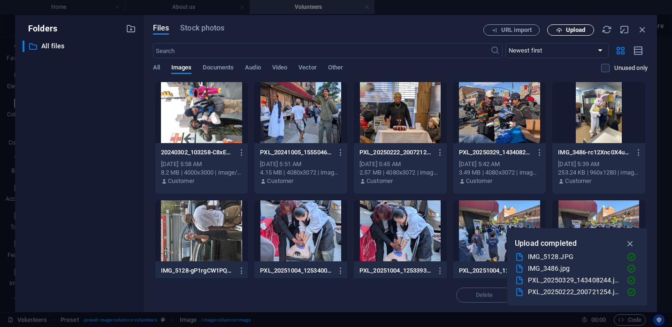
click at [574, 27] on span "Upload" at bounding box center [575, 30] width 19 height 6
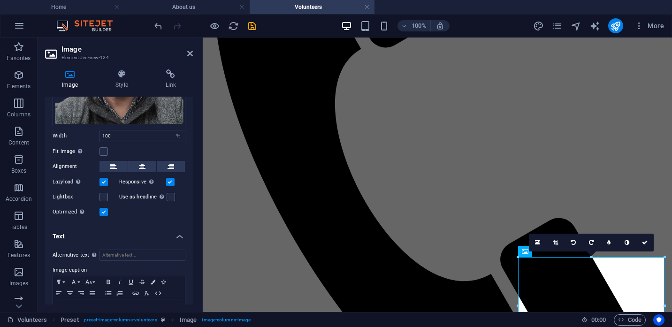
scroll to position [150, 0]
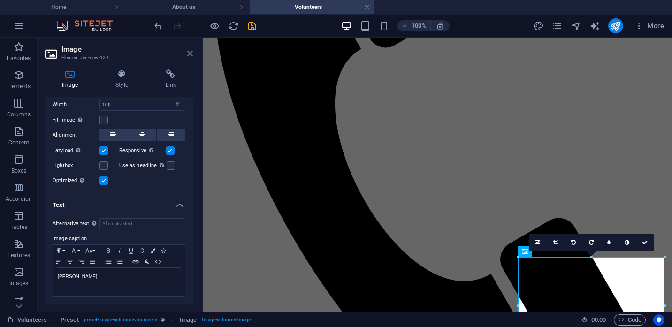
click at [190, 53] on icon at bounding box center [190, 54] width 6 height 8
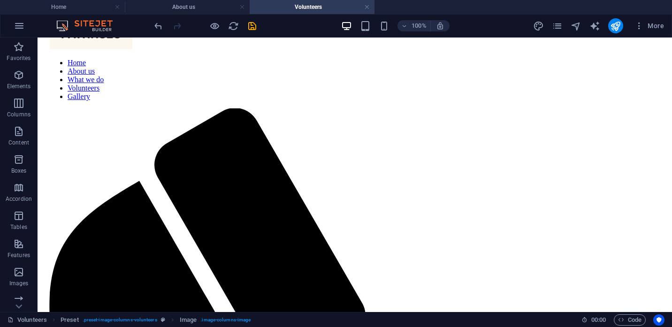
scroll to position [0, 0]
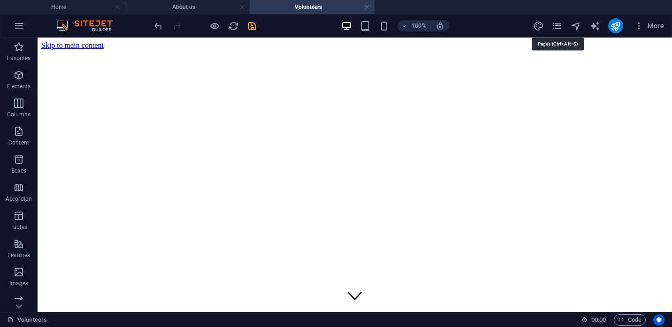
click at [560, 26] on icon "pages" at bounding box center [557, 26] width 11 height 11
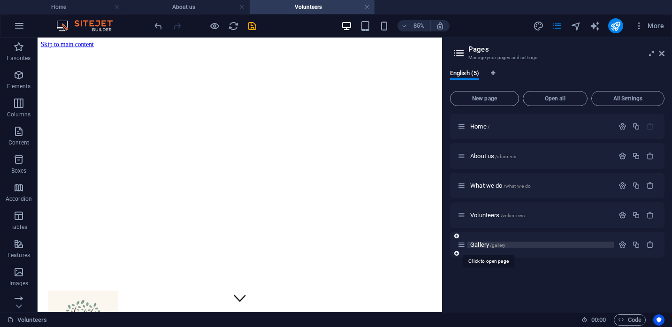
click at [476, 244] on span "Gallery /gallery" at bounding box center [487, 244] width 35 height 7
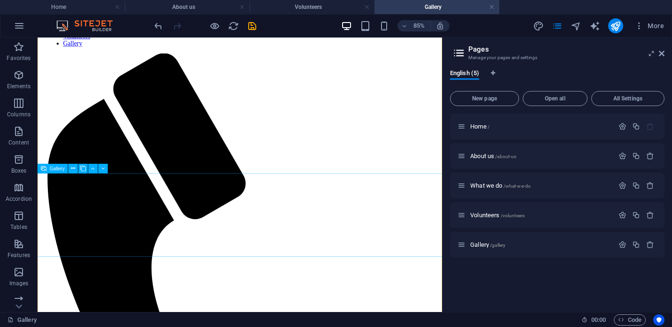
scroll to position [416, 0]
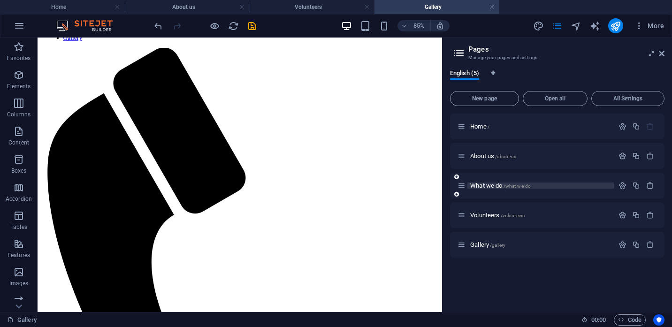
click at [486, 186] on span "What we do /what-we-do" at bounding box center [500, 185] width 61 height 7
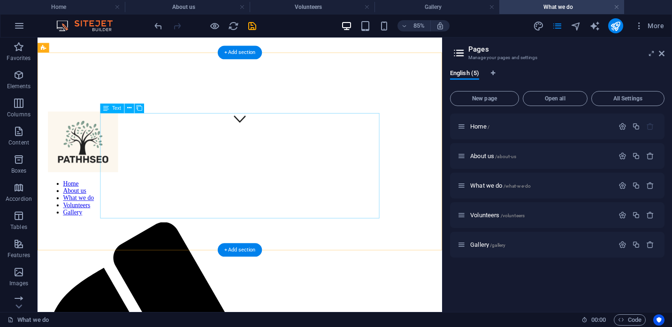
scroll to position [200, 0]
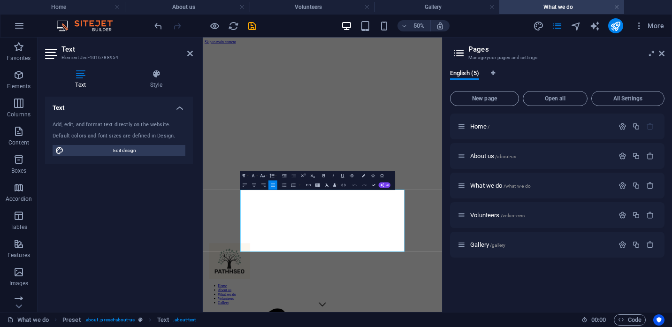
click at [664, 53] on aside "Pages Manage your pages and settings English (5) New page Open all All Settings…" at bounding box center [557, 175] width 230 height 274
click at [665, 54] on aside "Pages Manage your pages and settings English (5) New page Open all All Settings…" at bounding box center [557, 175] width 230 height 274
click at [663, 54] on icon at bounding box center [662, 54] width 6 height 8
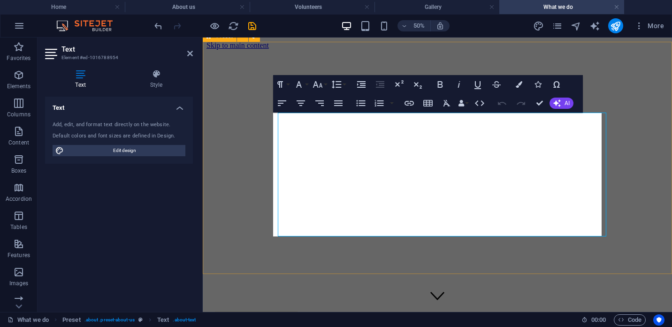
scroll to position [229, 0]
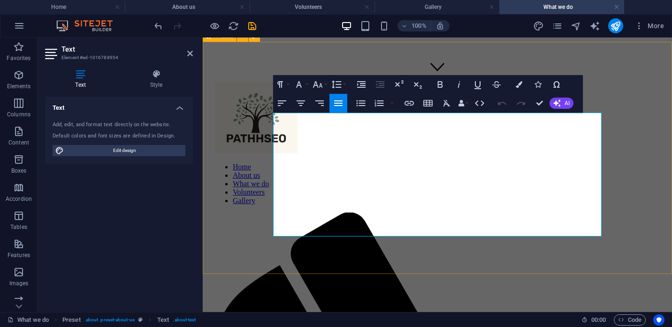
drag, startPoint x: 586, startPoint y: 234, endPoint x: 271, endPoint y: 230, distance: 315.2
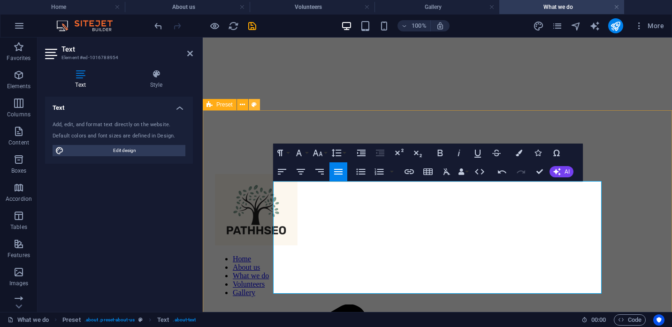
scroll to position [121, 0]
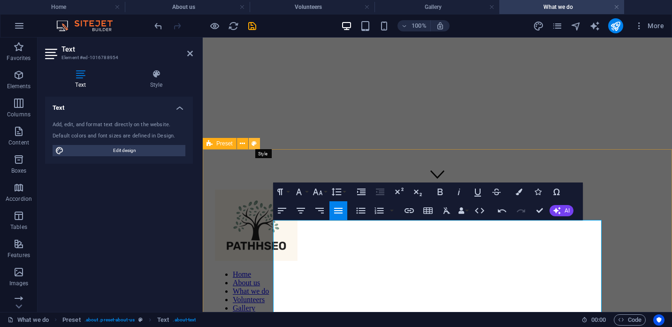
click at [257, 145] on icon at bounding box center [253, 144] width 5 height 10
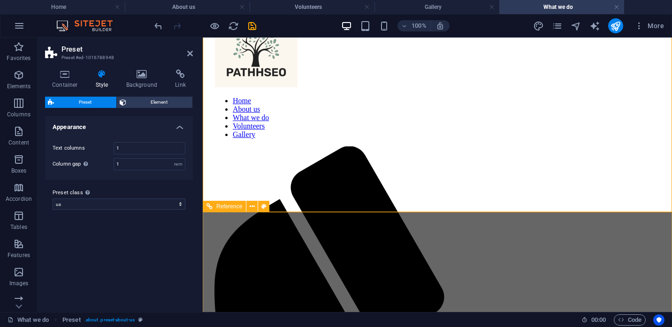
scroll to position [298, 0]
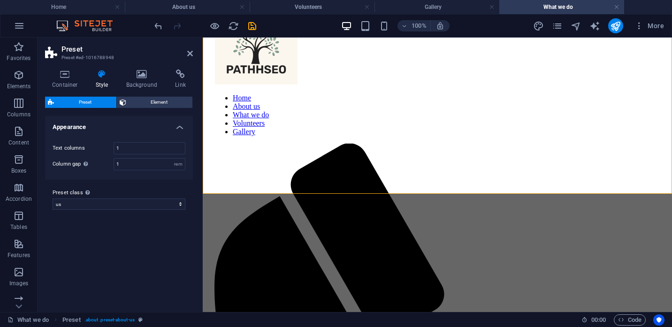
click at [558, 33] on div "More" at bounding box center [600, 25] width 135 height 15
click at [557, 27] on icon "pages" at bounding box center [557, 26] width 11 height 11
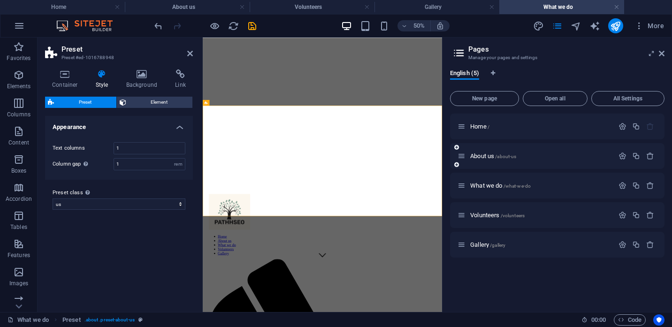
click at [486, 159] on div "About us /about-us" at bounding box center [535, 156] width 156 height 11
click at [486, 154] on span "About us /about-us" at bounding box center [493, 155] width 46 height 7
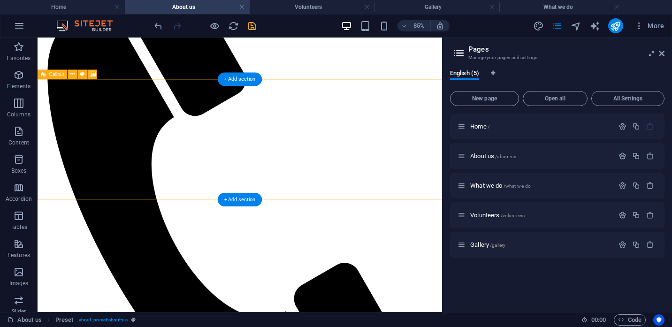
scroll to position [543, 0]
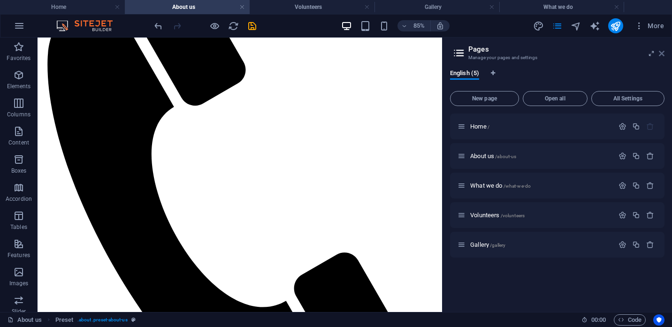
click at [661, 53] on icon at bounding box center [662, 54] width 6 height 8
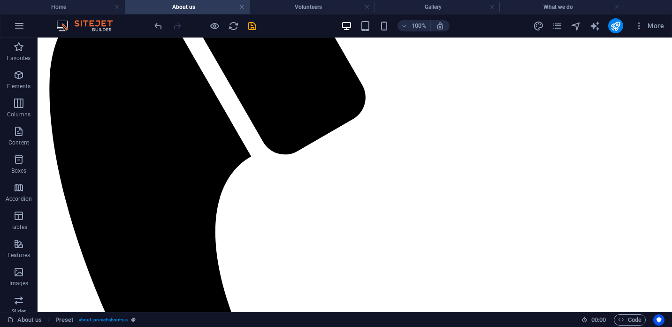
click at [610, 31] on div at bounding box center [615, 25] width 15 height 15
click at [252, 25] on icon "save" at bounding box center [252, 26] width 11 height 11
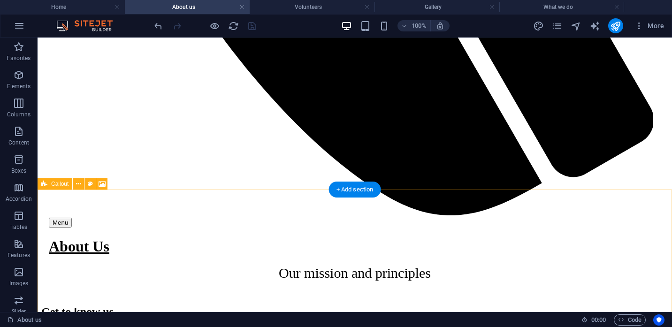
scroll to position [987, 0]
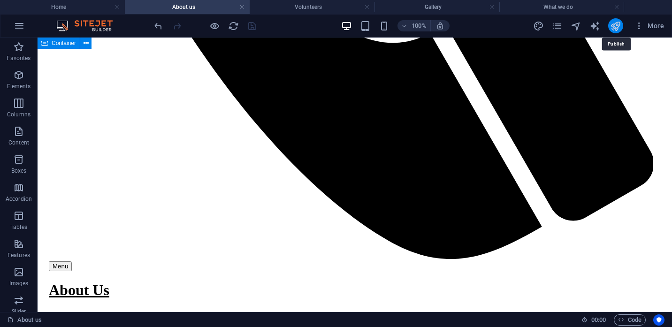
click at [616, 29] on icon "publish" at bounding box center [615, 26] width 11 height 11
